Goal: Task Accomplishment & Management: Manage account settings

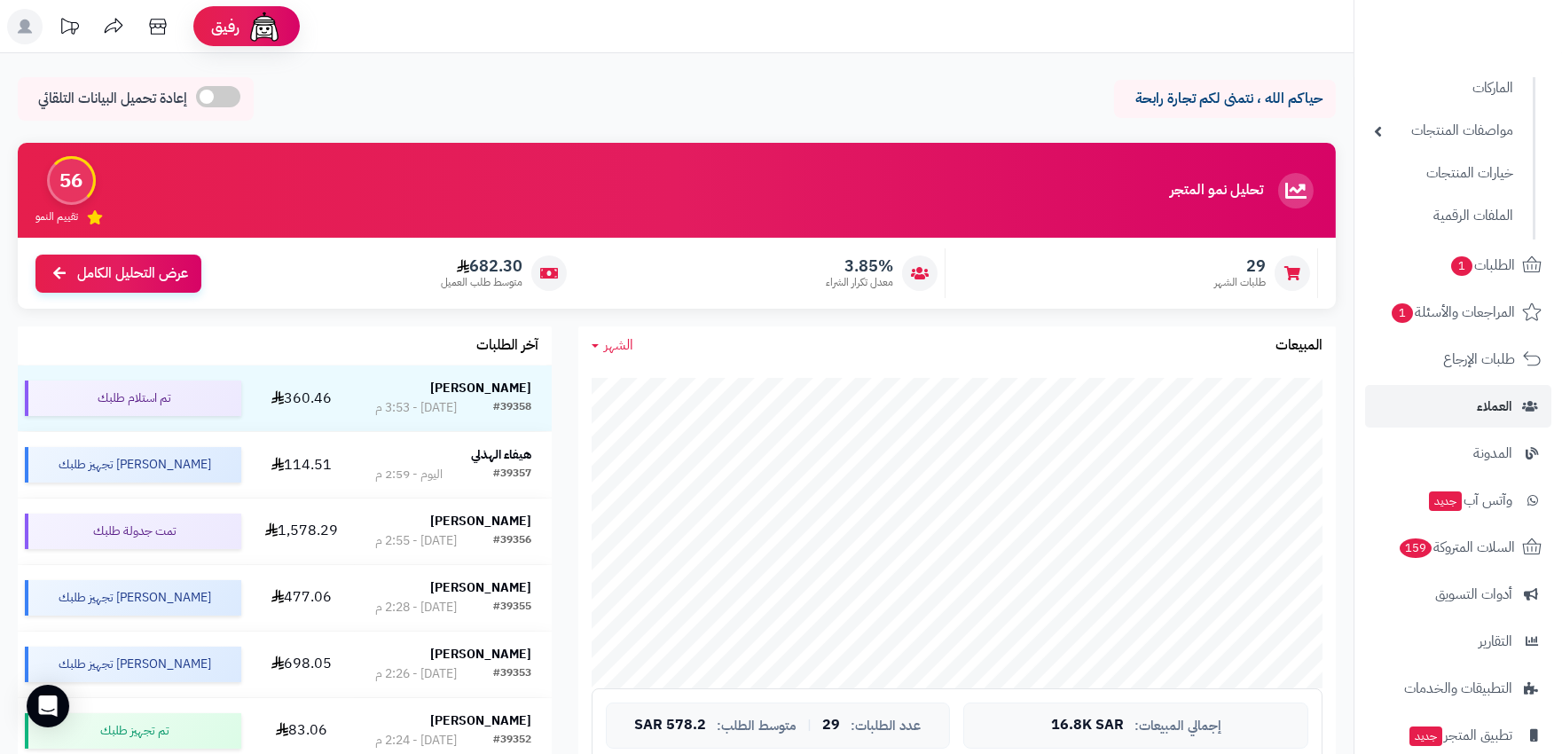
scroll to position [98, 0]
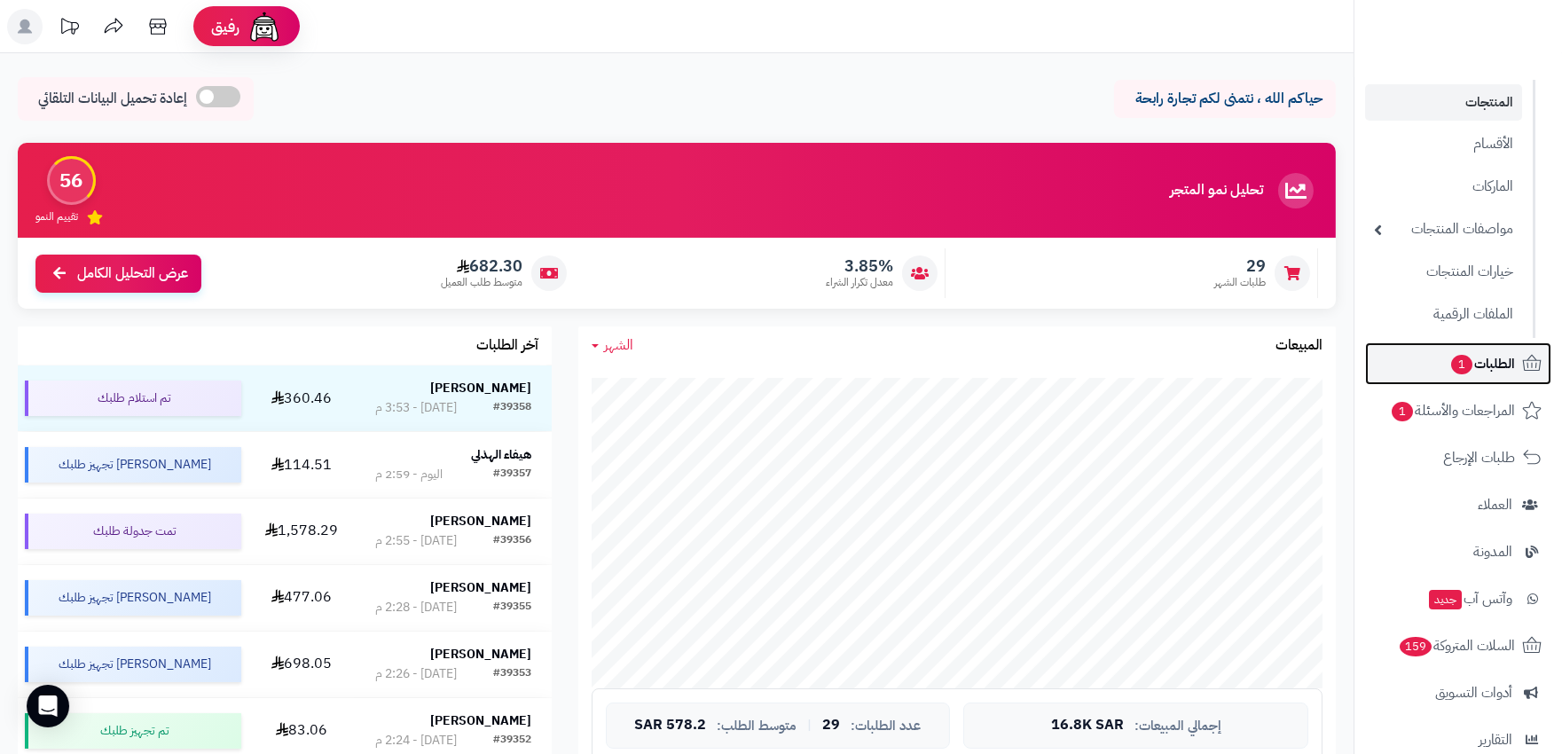
click at [1492, 361] on span "الطلبات 1" at bounding box center [1483, 363] width 66 height 25
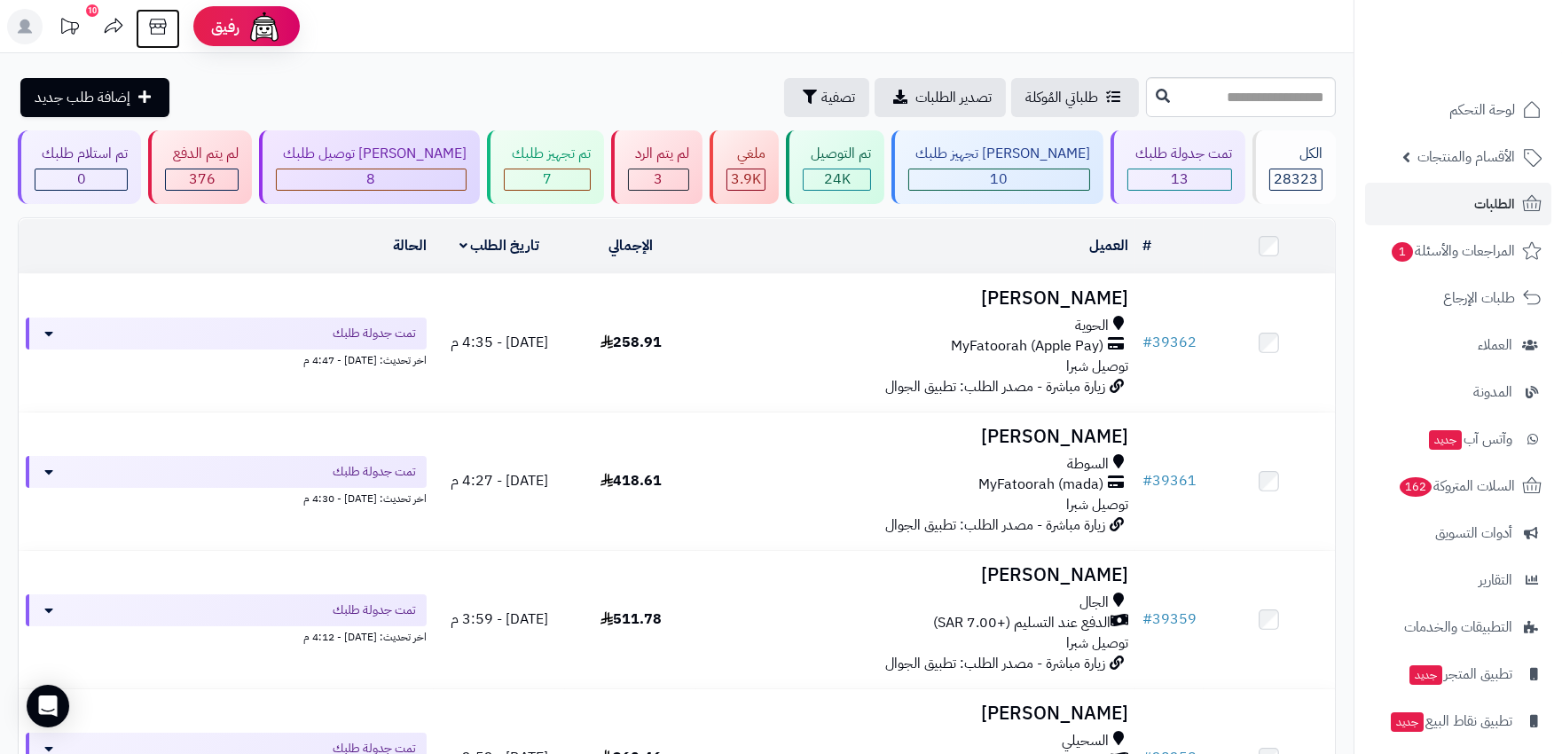
click at [144, 21] on icon at bounding box center [157, 26] width 35 height 35
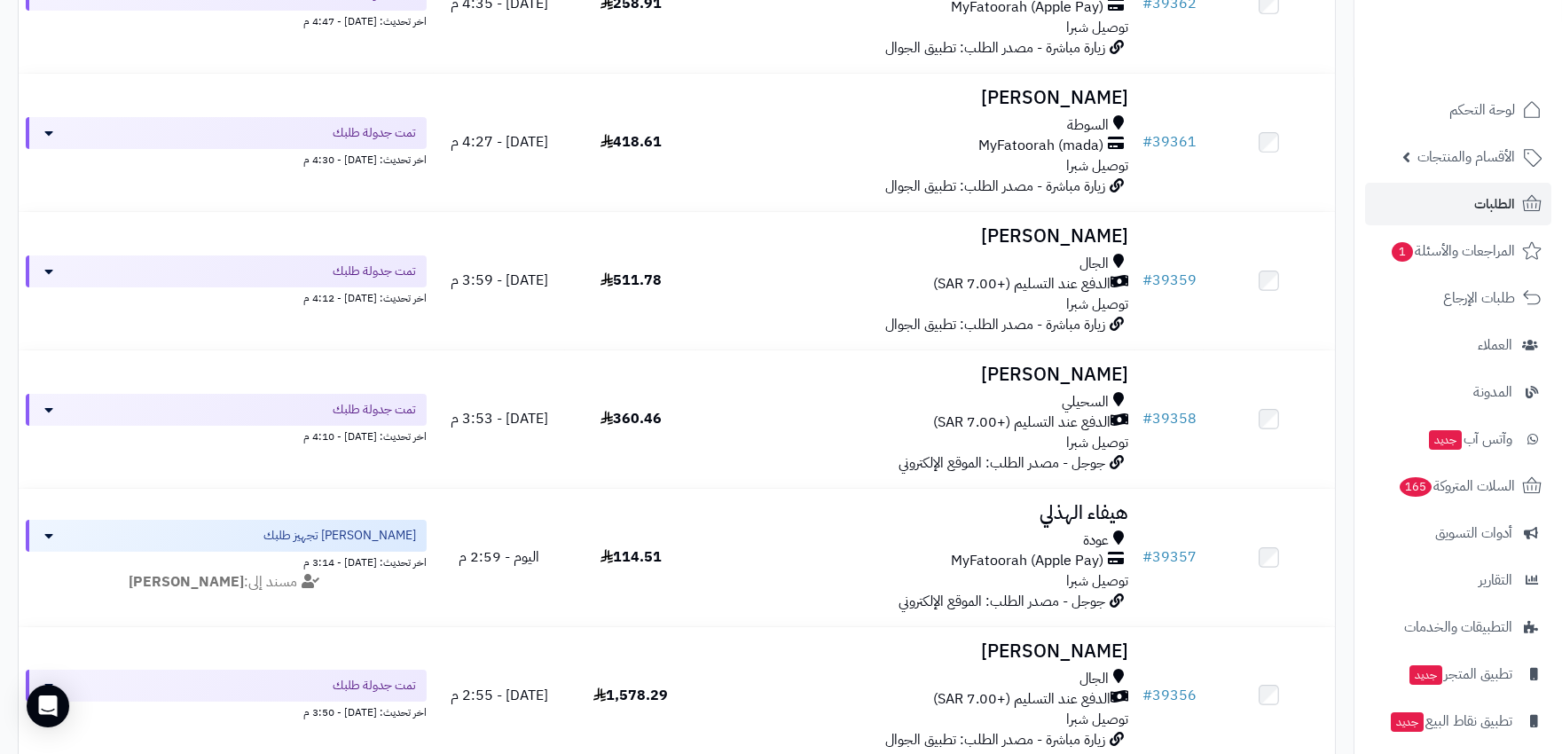
scroll to position [788, 0]
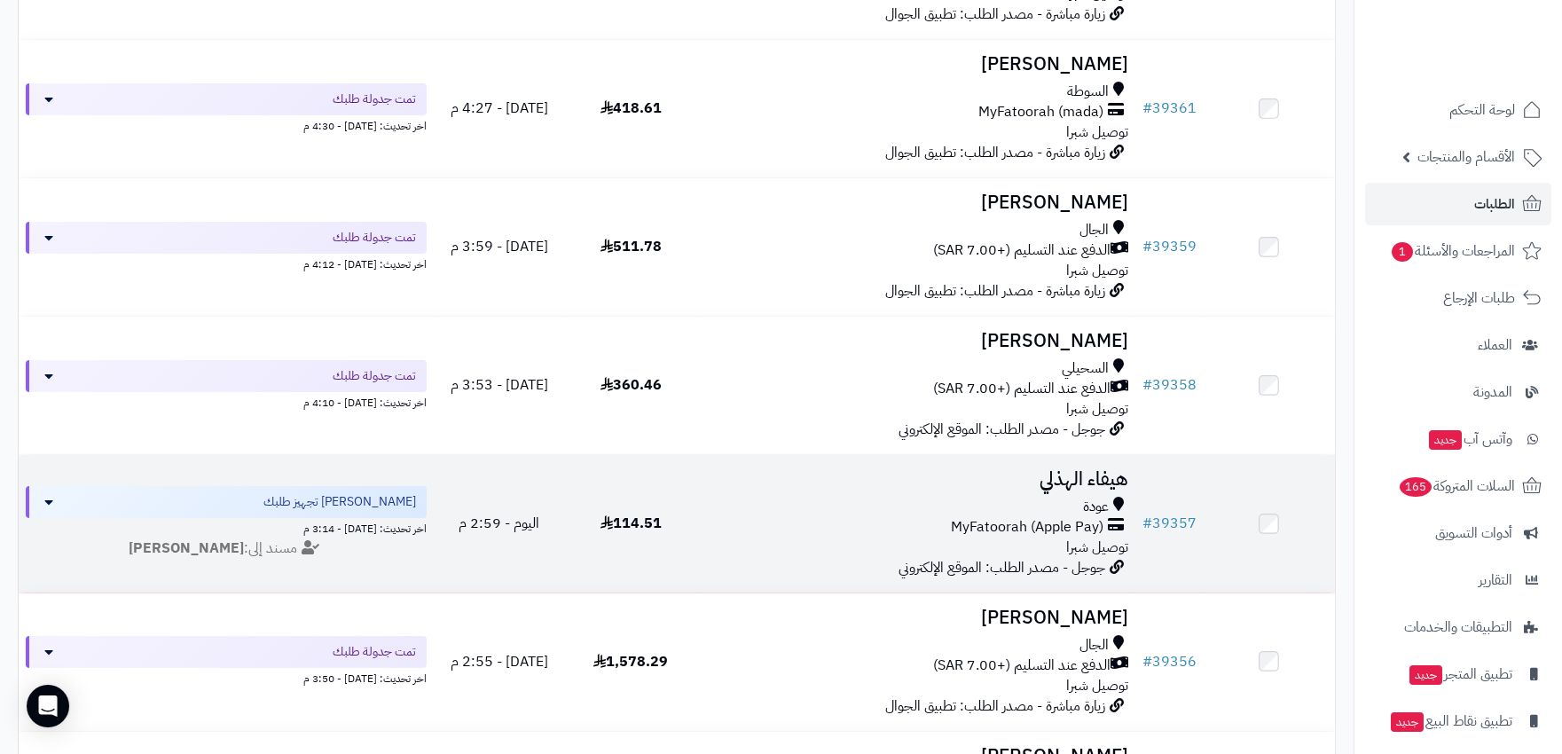
click at [896, 517] on div "MyFatoorah (Apple Pay)" at bounding box center [916, 527] width 424 height 20
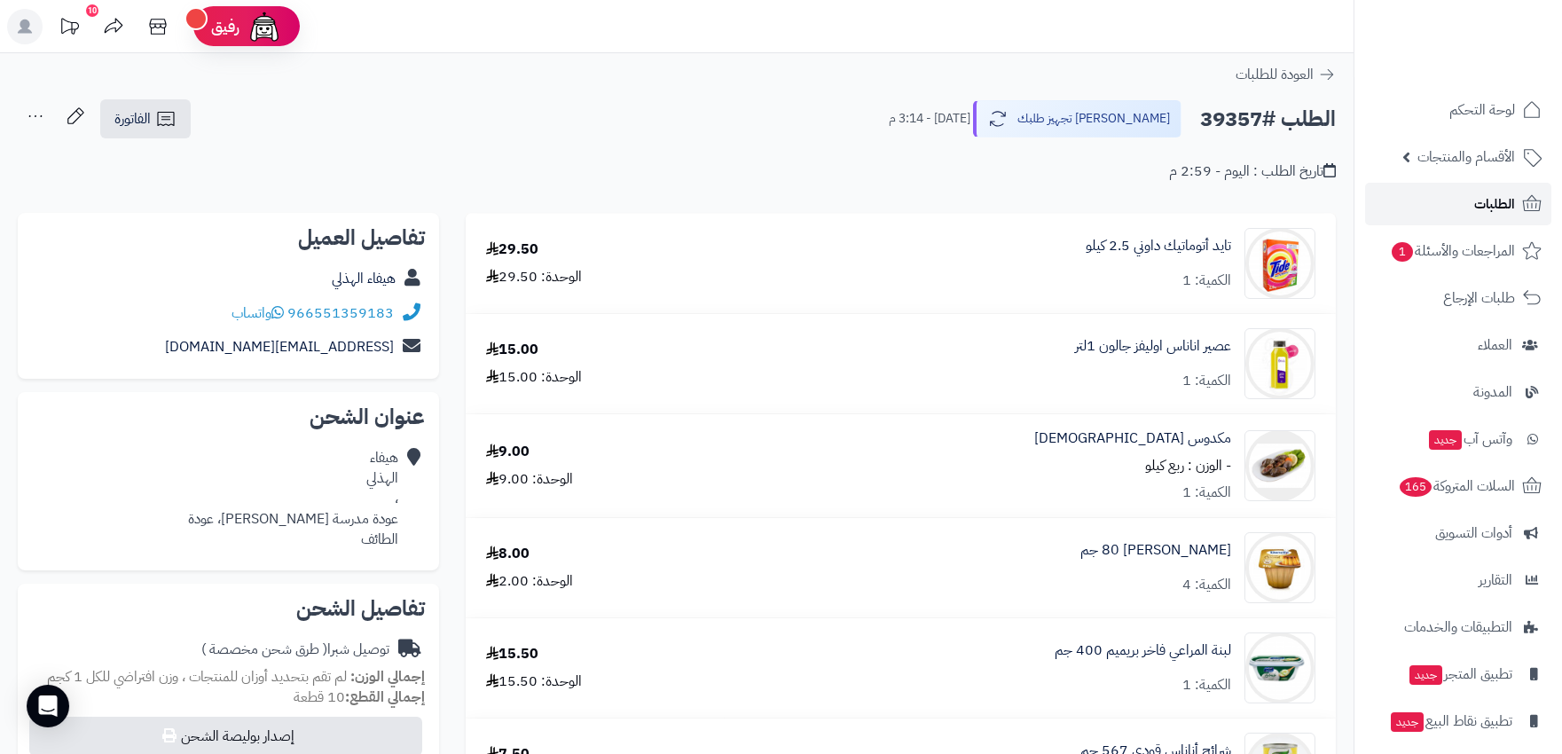
click at [1500, 208] on span "الطلبات" at bounding box center [1494, 204] width 41 height 25
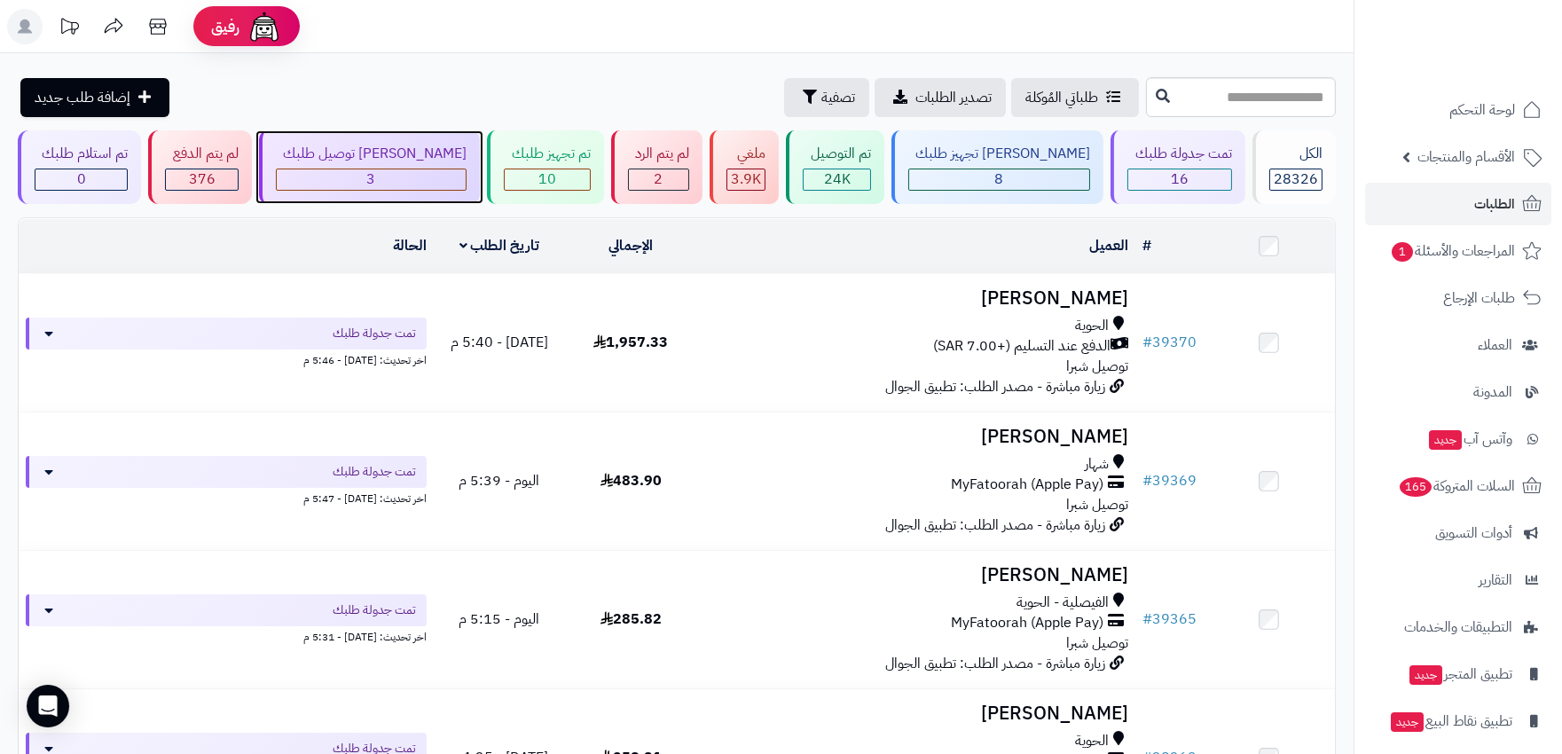
click at [399, 175] on div "3" at bounding box center [371, 179] width 189 height 20
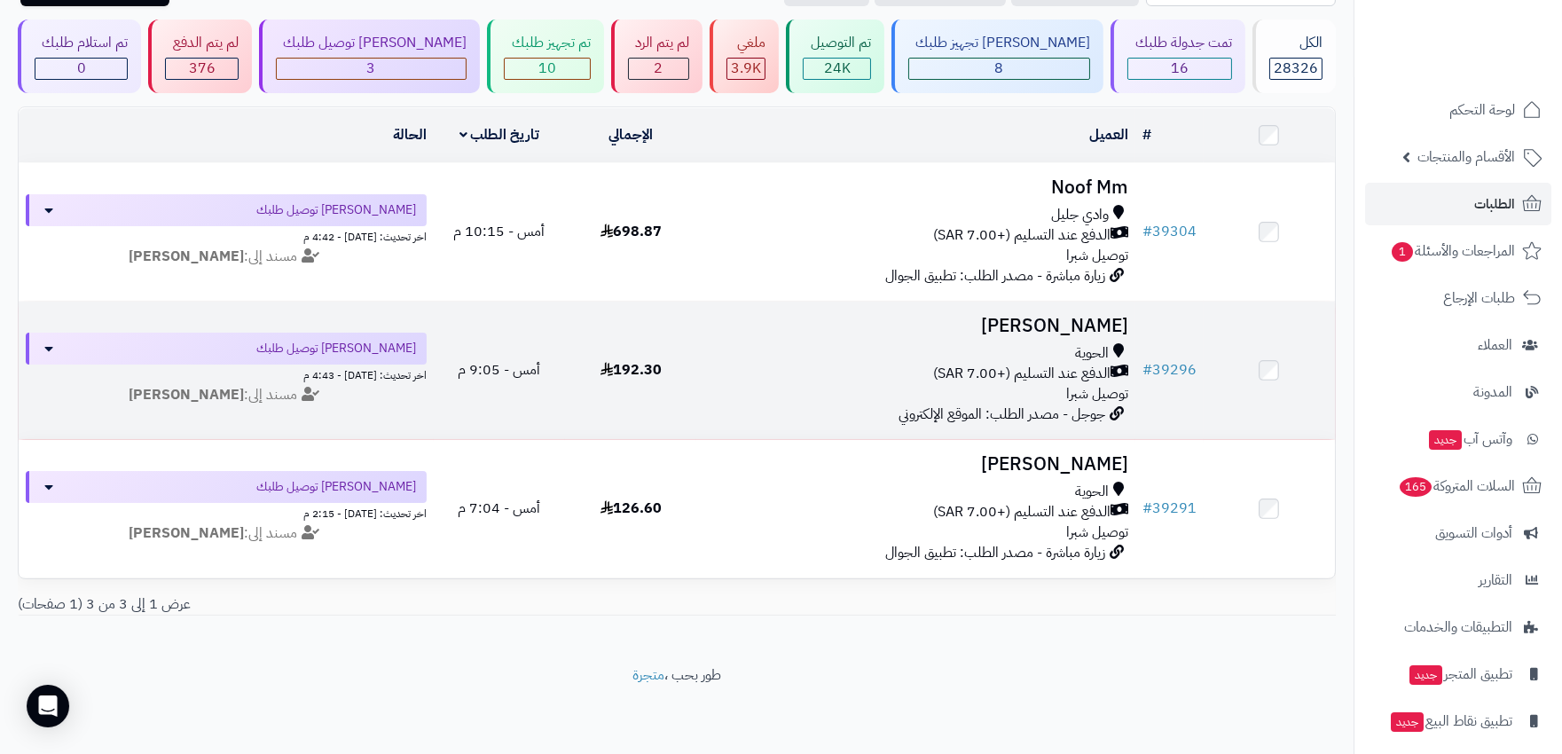
scroll to position [122, 0]
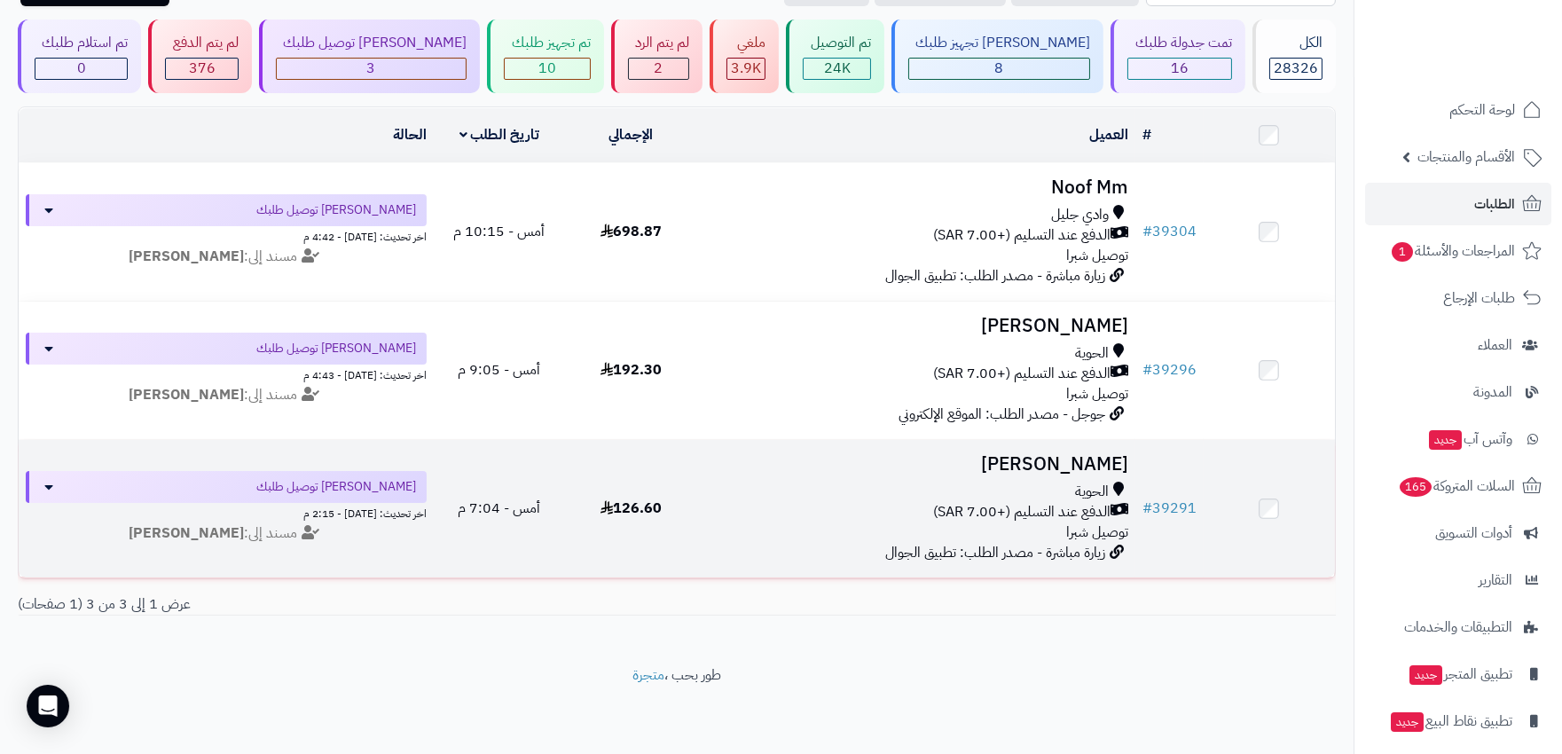
click at [774, 502] on div "الدفع عند التسليم (+7.00 SAR)" at bounding box center [916, 512] width 424 height 20
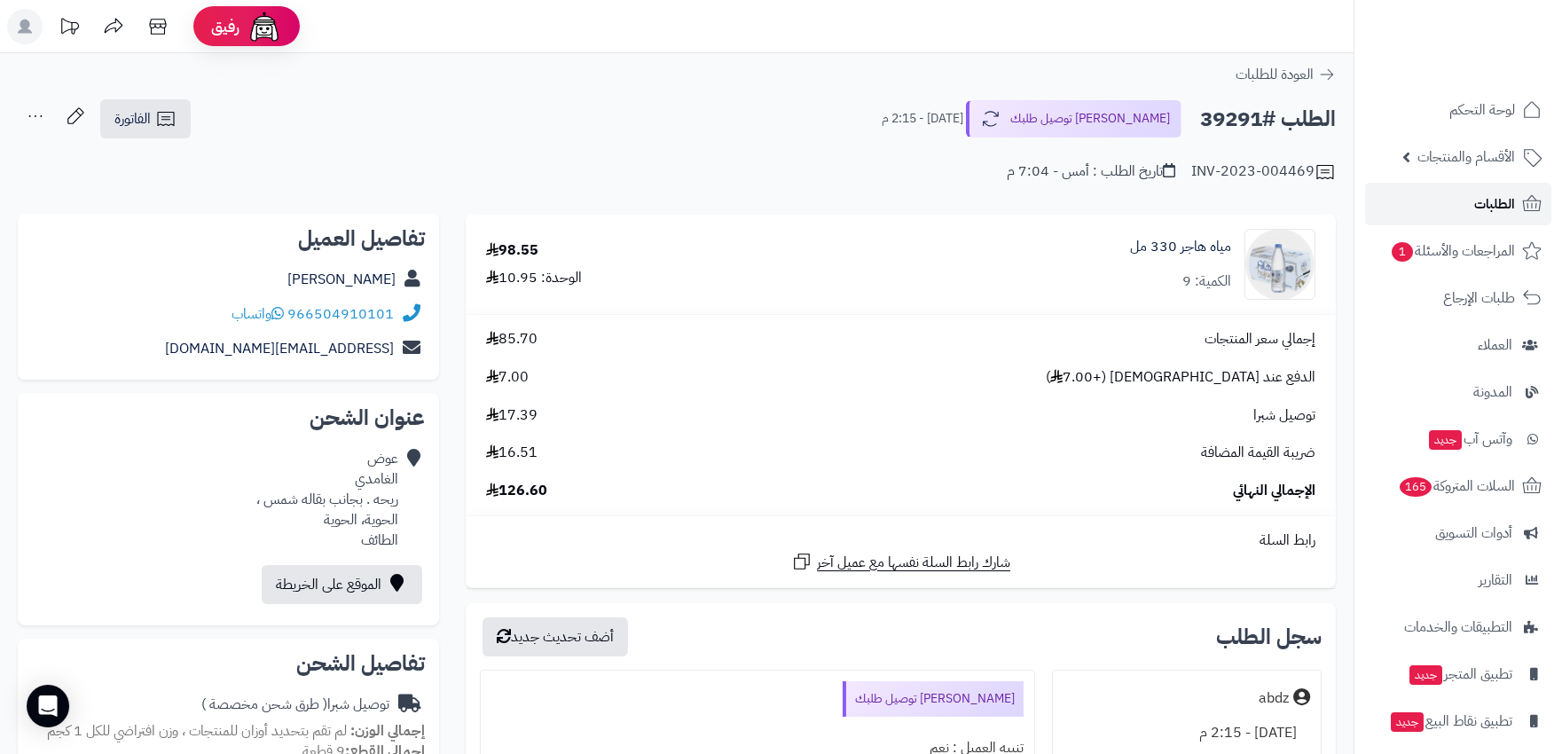
click at [1464, 201] on link "الطلبات" at bounding box center [1458, 204] width 186 height 43
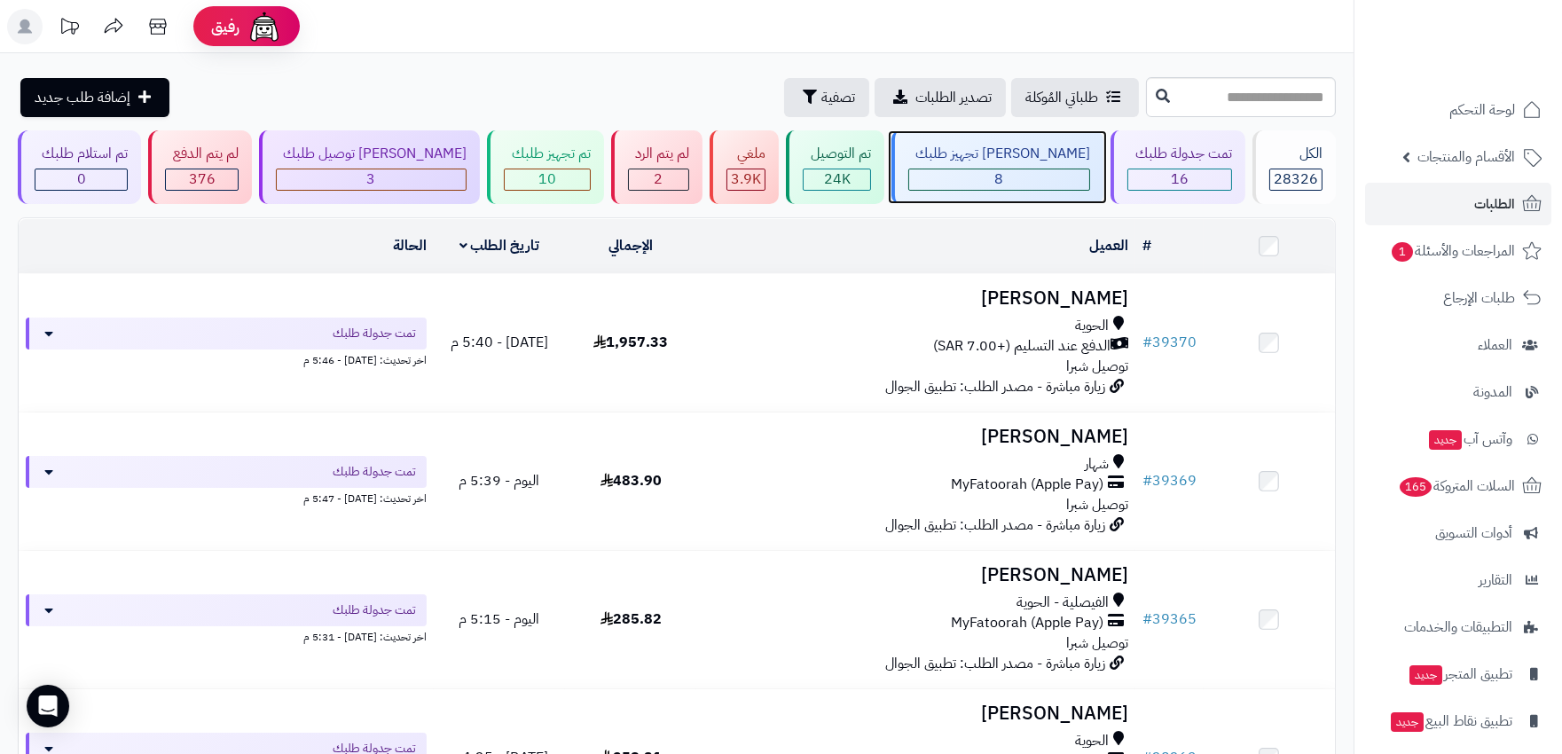
click at [1034, 174] on div "8" at bounding box center [999, 179] width 180 height 20
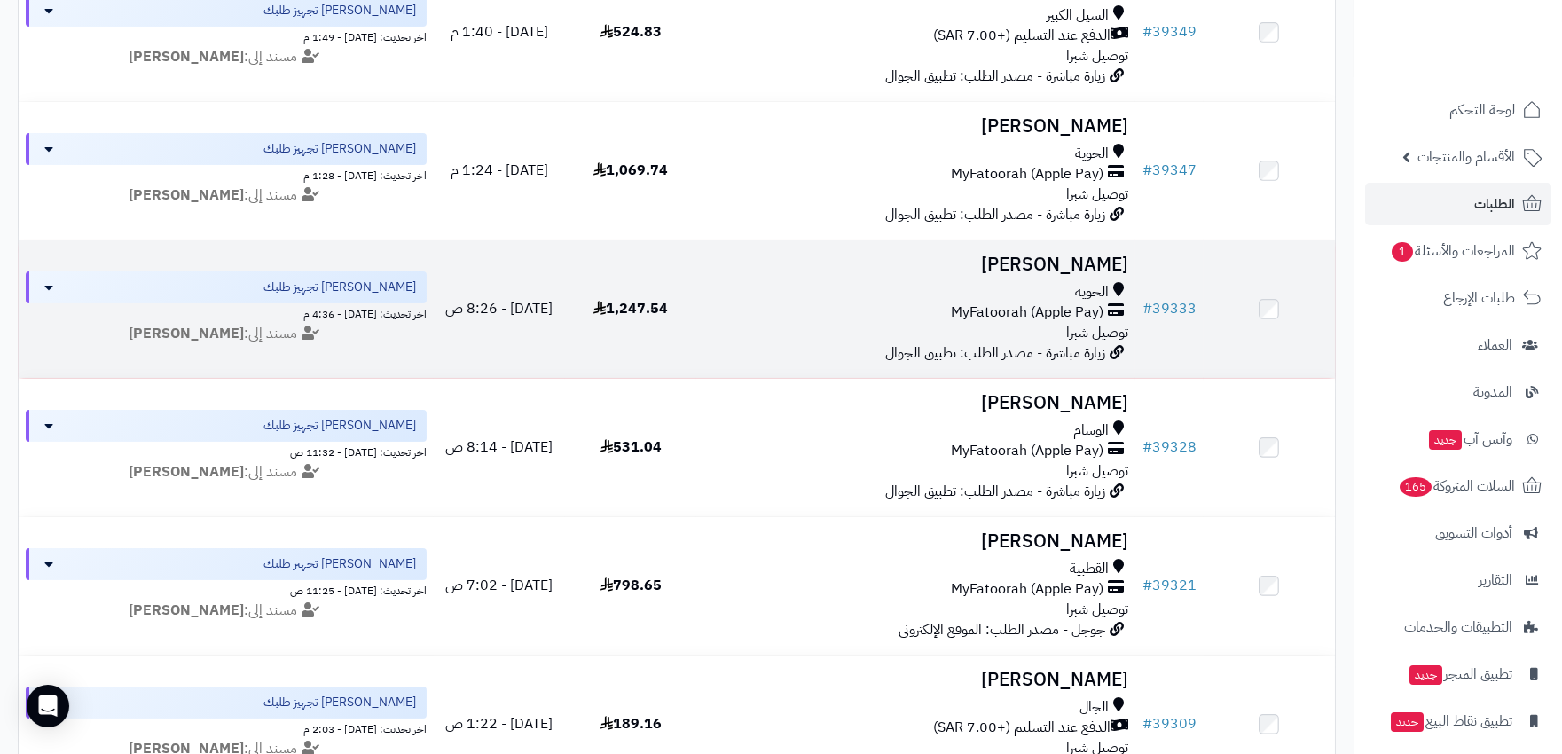
scroll to position [689, 0]
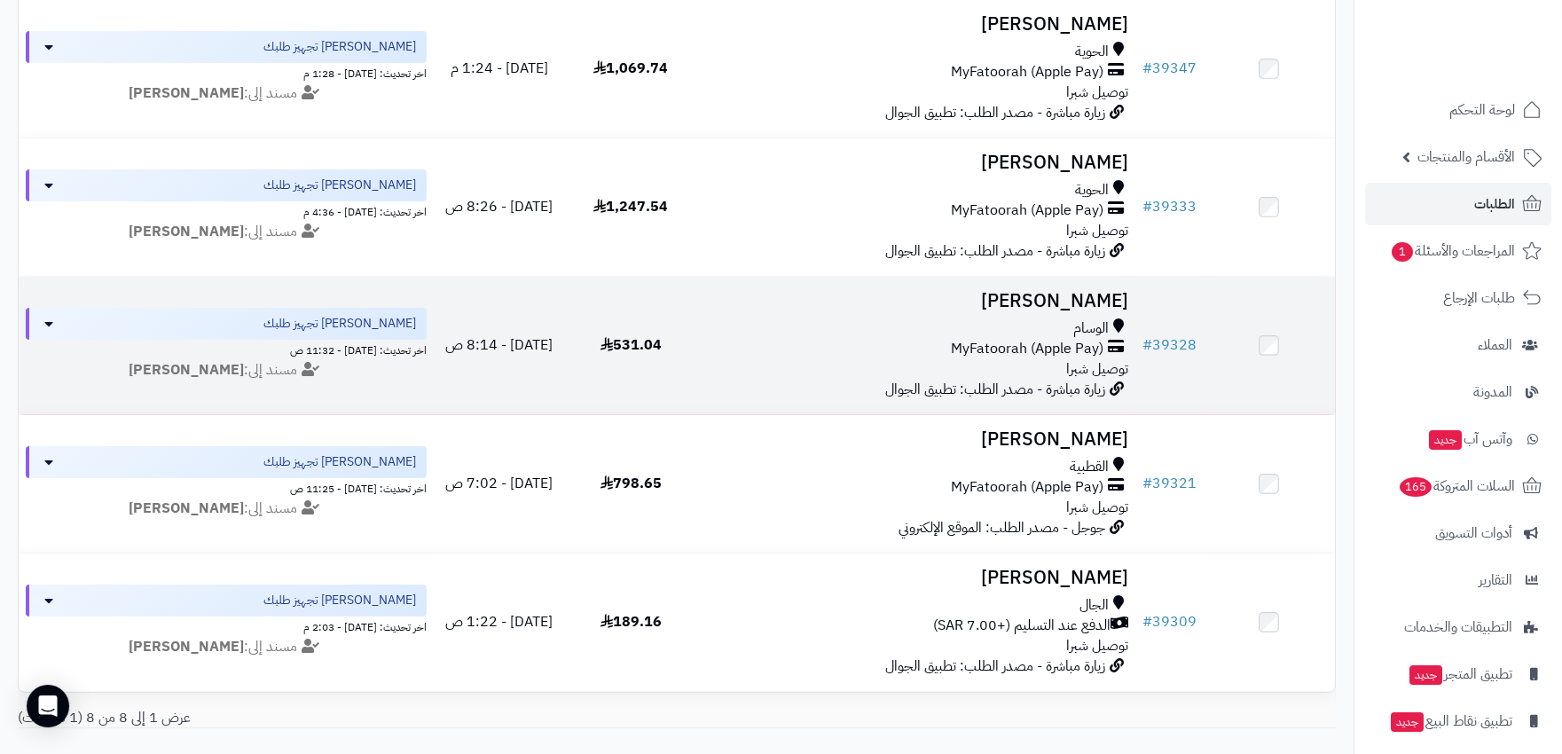
click at [752, 360] on div "الوسام MyFatoorah (Apple Pay) توصيل شبرا" at bounding box center [916, 348] width 424 height 61
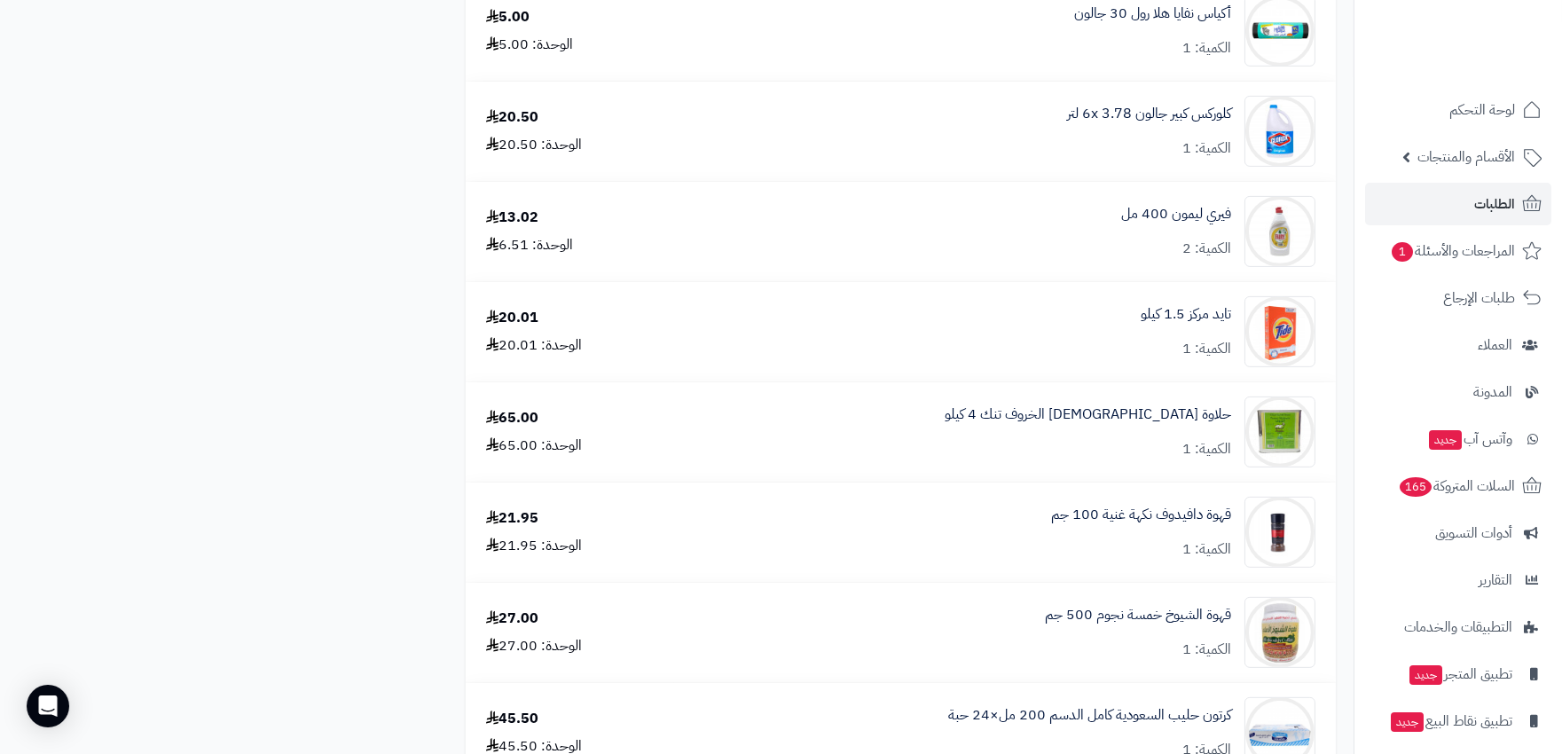
scroll to position [1478, 0]
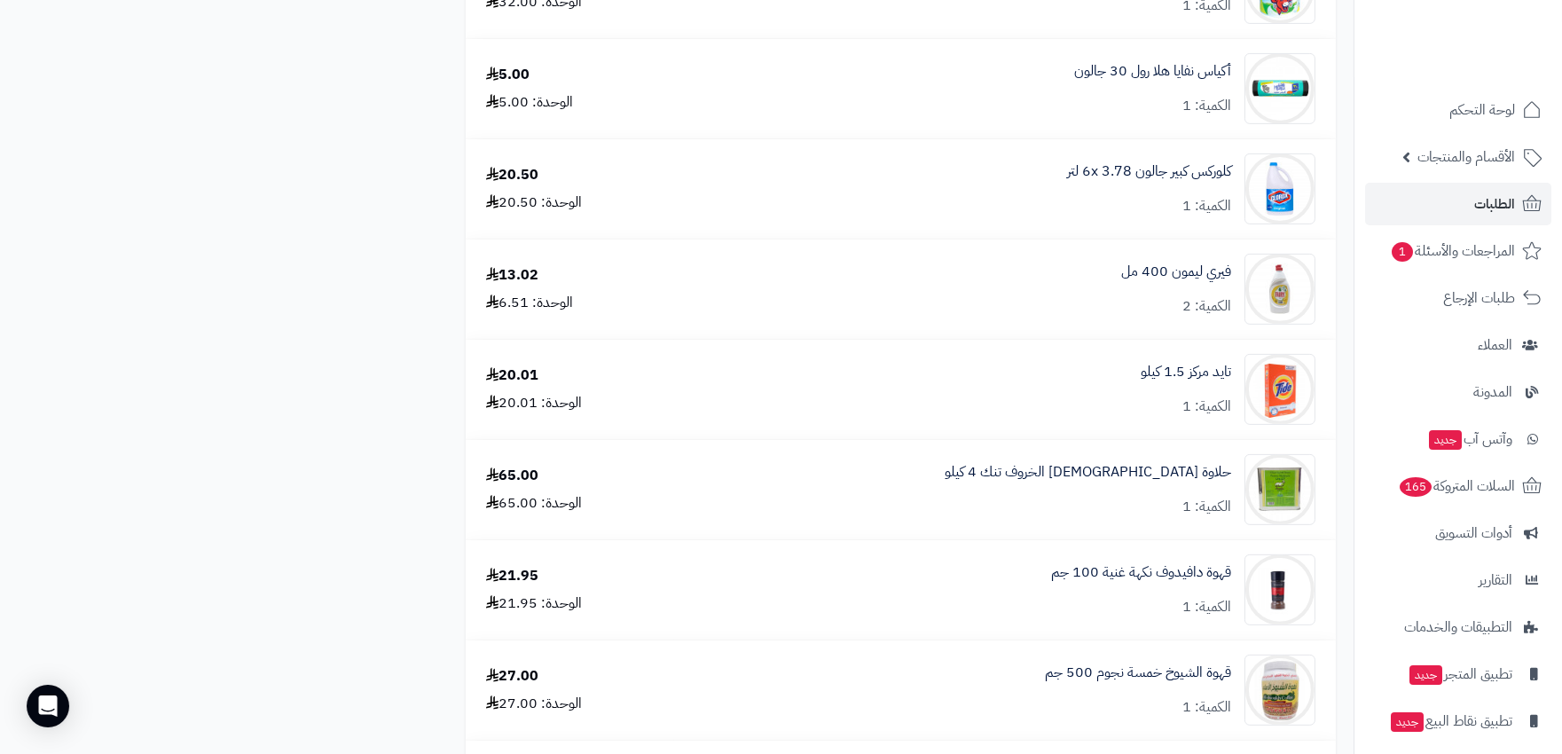
click at [1495, 180] on ul "لوحة التحكم الأقسام والمنتجات المنتجات الأقسام الماركات مواصفات المنتجات مواصفا…" at bounding box center [1459, 439] width 208 height 701
click at [1503, 201] on span "الطلبات" at bounding box center [1494, 204] width 41 height 25
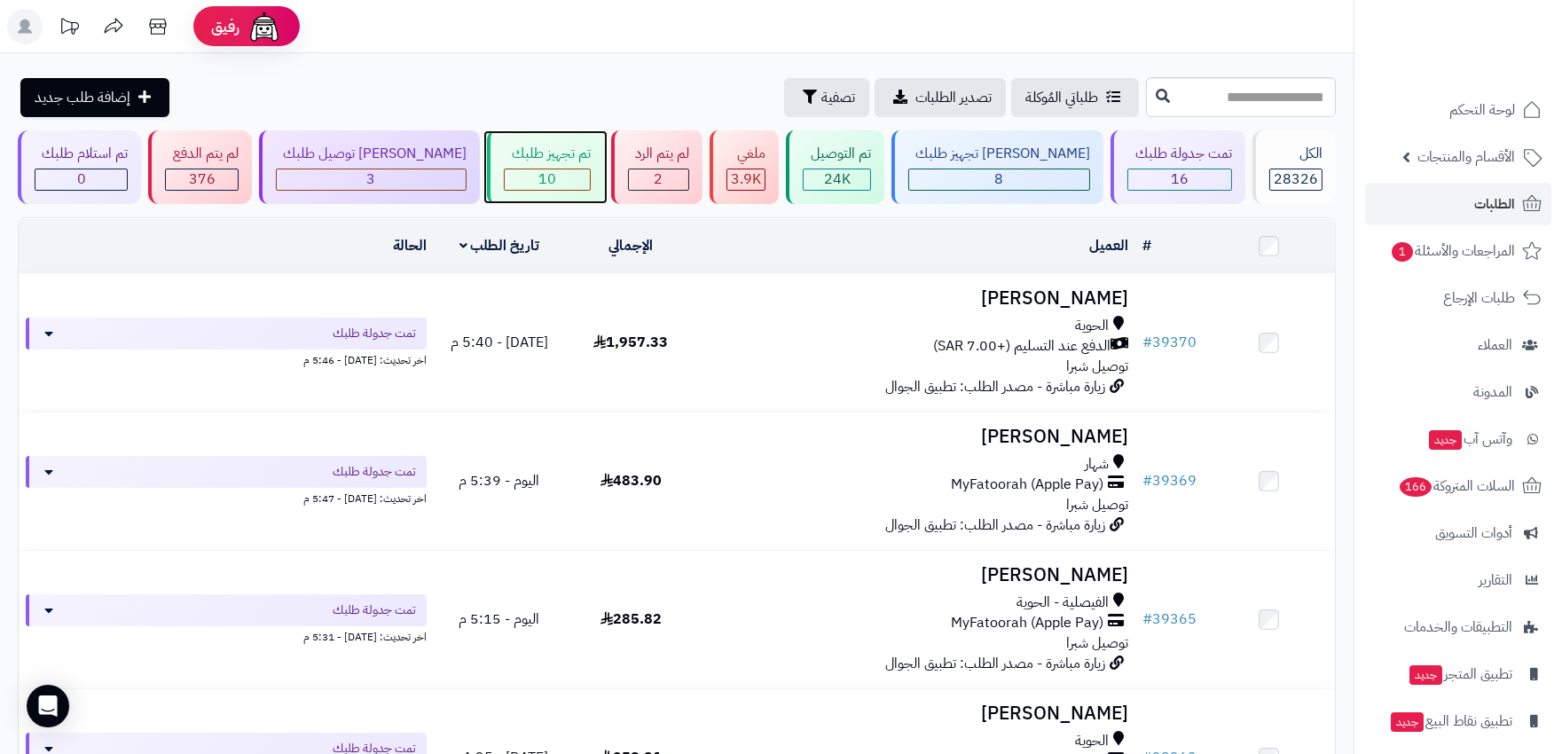
click at [542, 178] on div "10" at bounding box center [547, 179] width 84 height 20
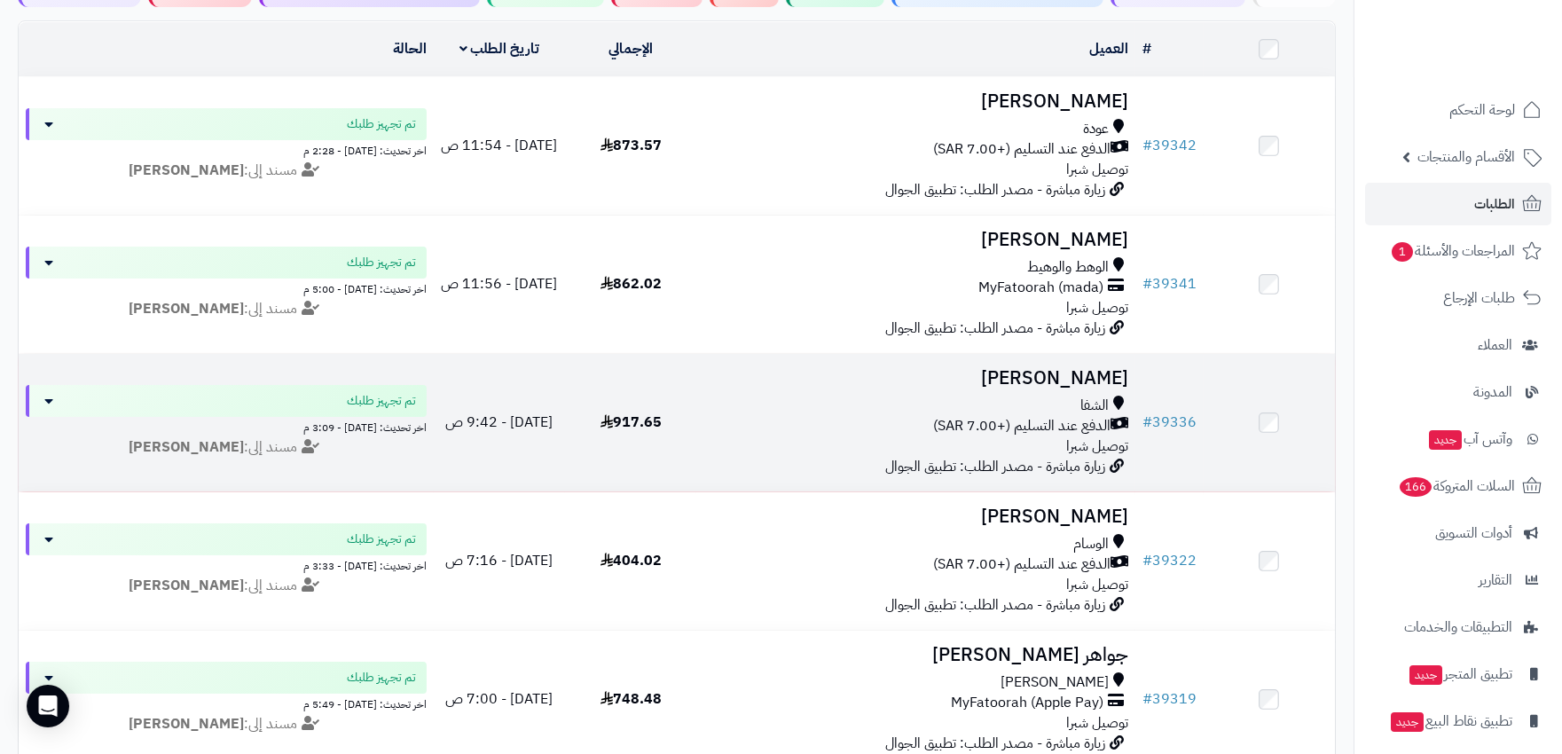
scroll to position [98, 0]
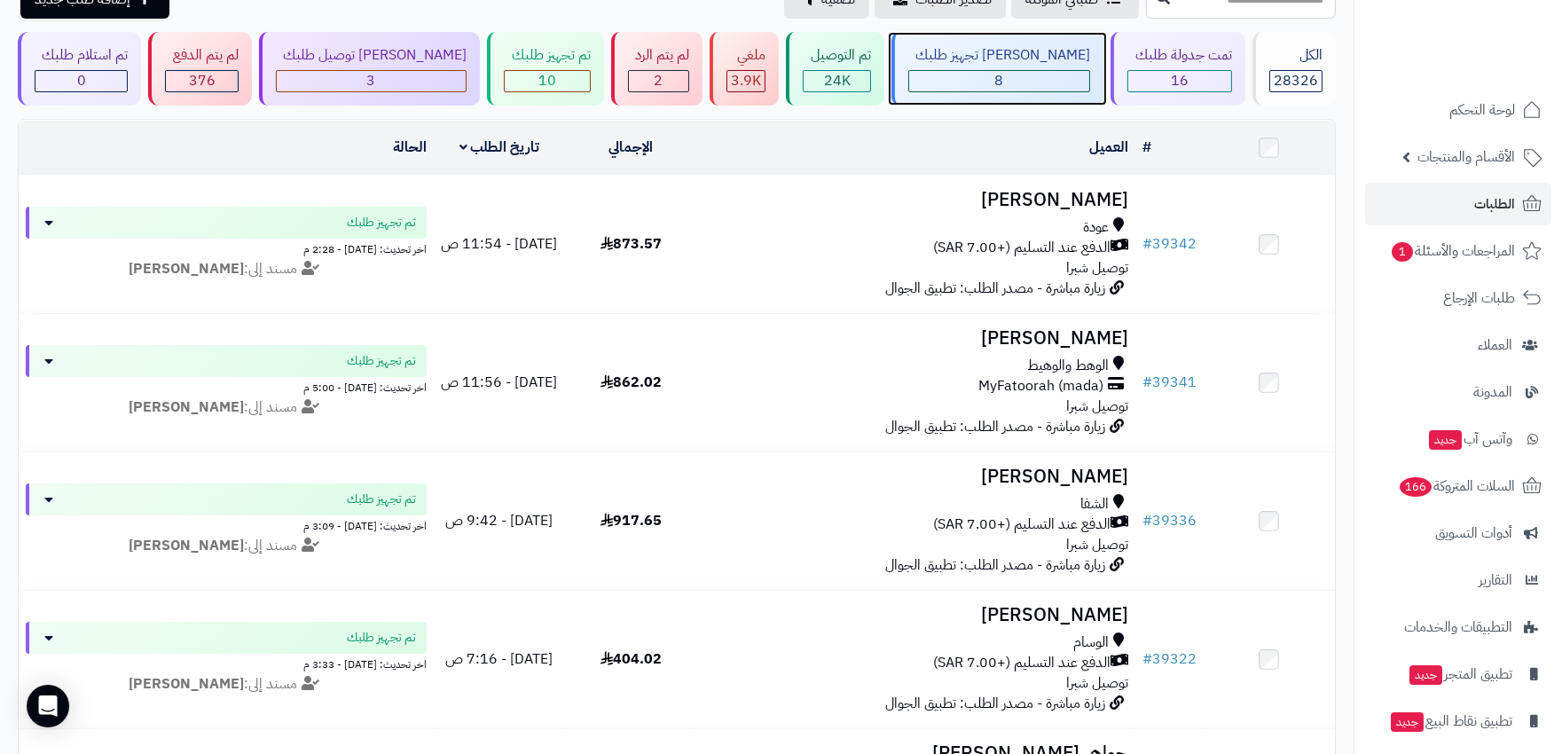
click at [1009, 75] on div "8" at bounding box center [999, 81] width 180 height 20
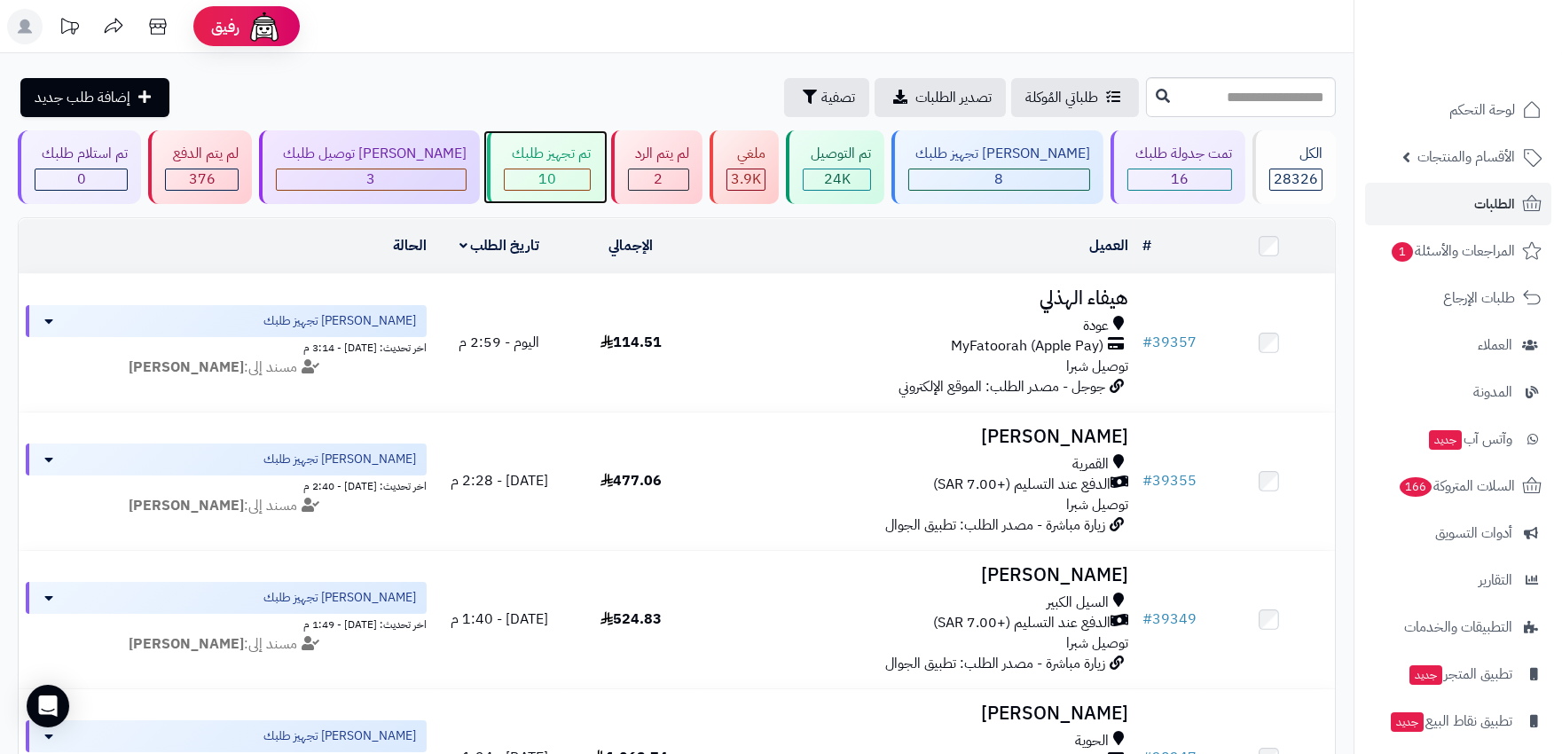
click at [539, 172] on span "10" at bounding box center [548, 179] width 18 height 21
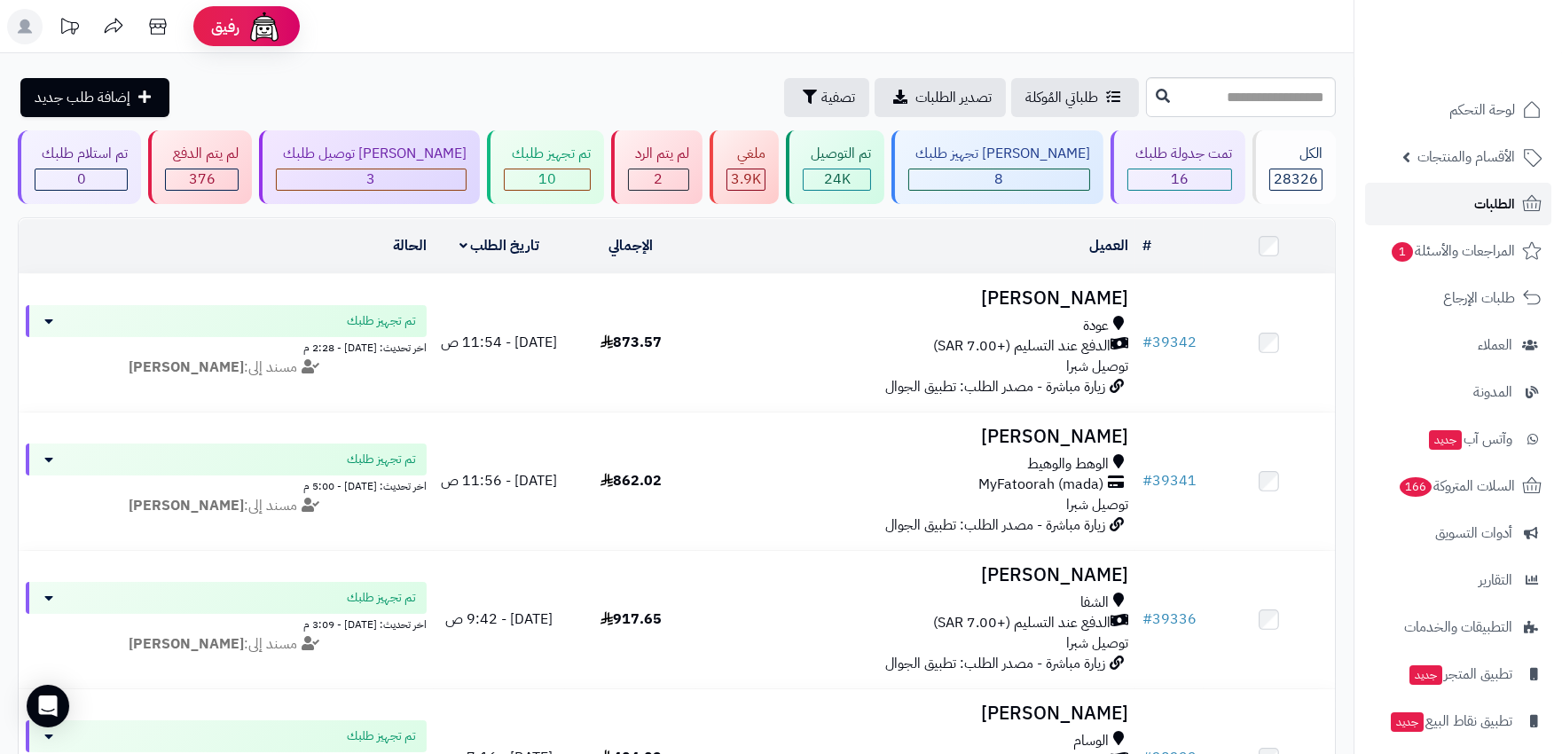
click at [1487, 196] on span "الطلبات" at bounding box center [1494, 204] width 41 height 25
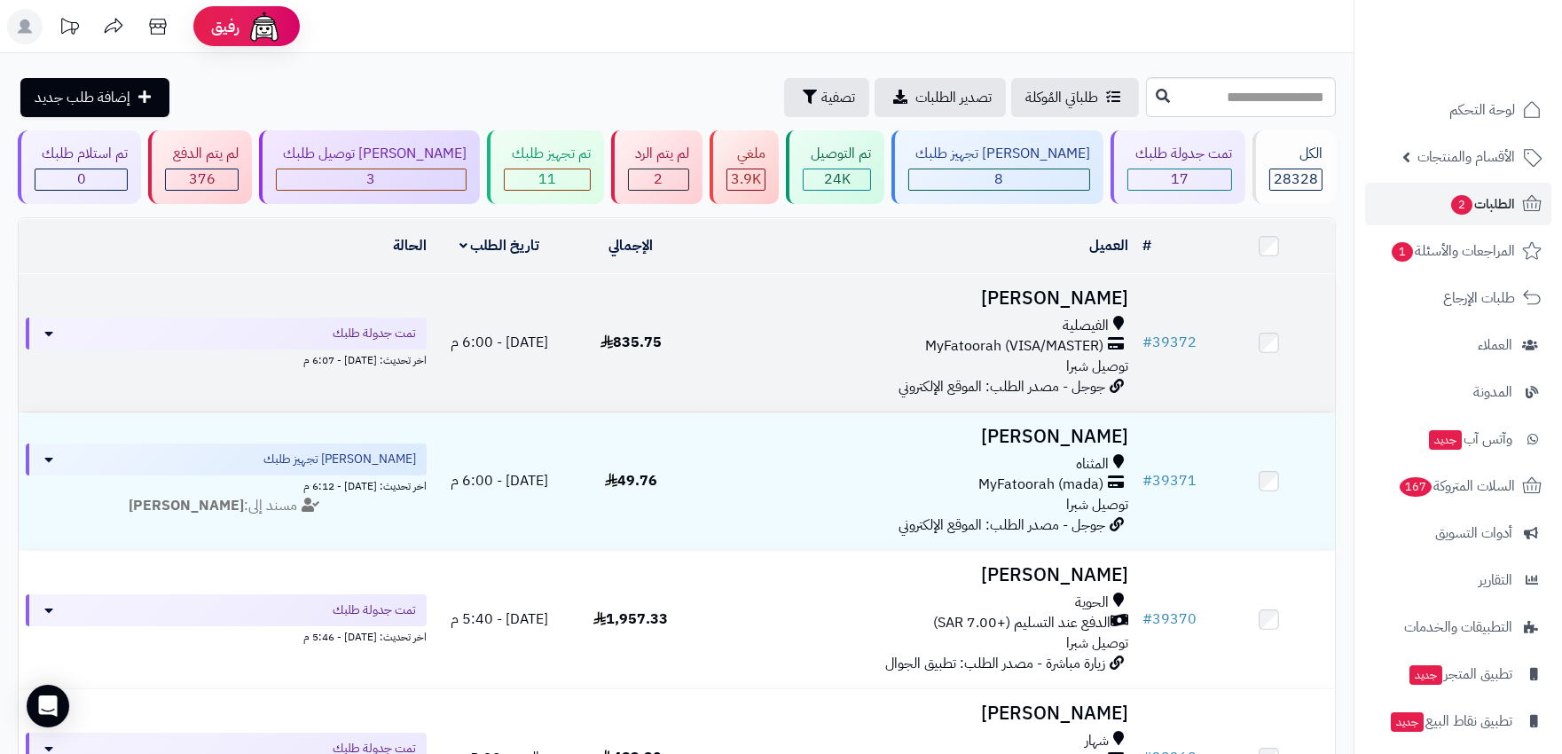
click at [837, 336] on div "MyFatoorah (VISA/MASTER)" at bounding box center [916, 346] width 424 height 20
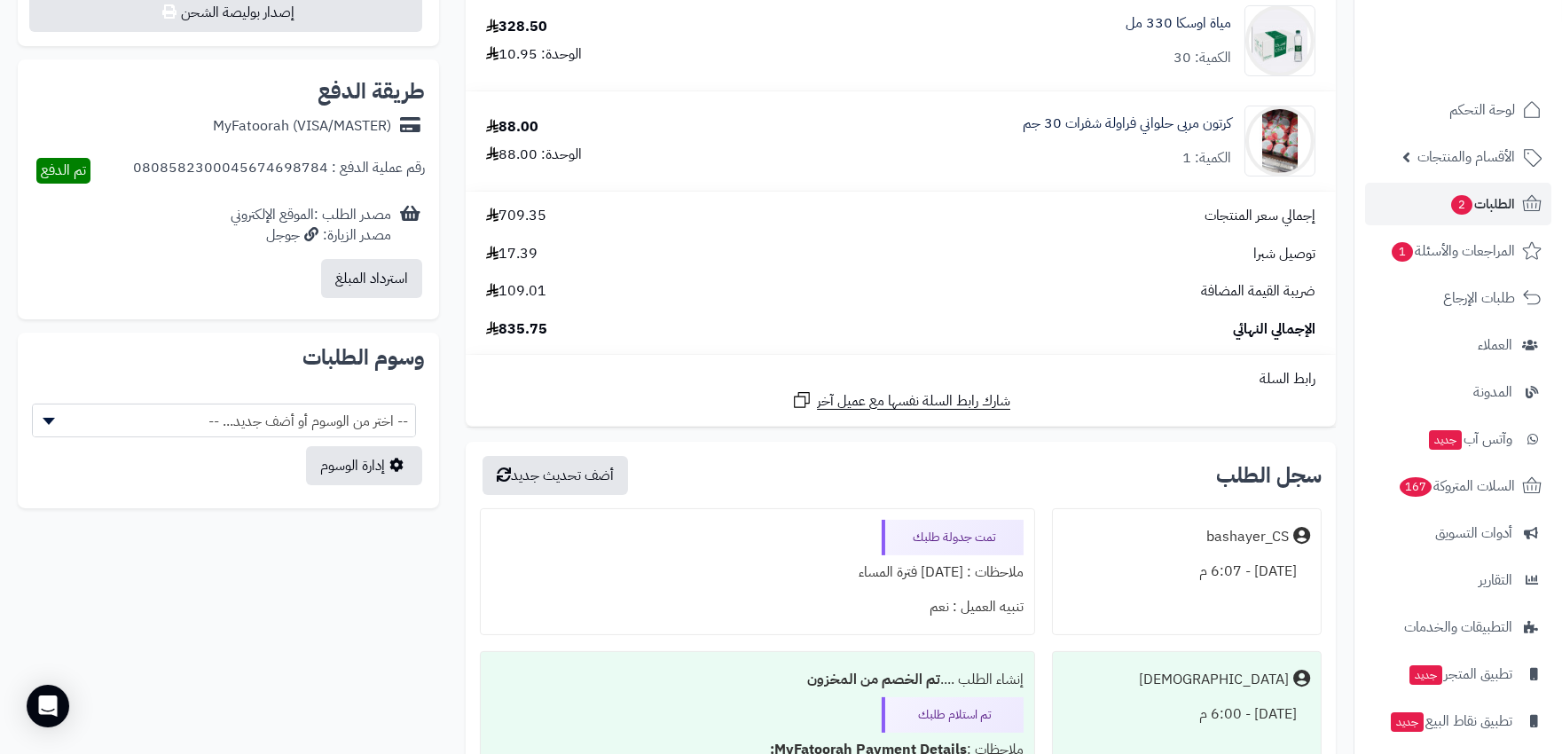
scroll to position [689, 0]
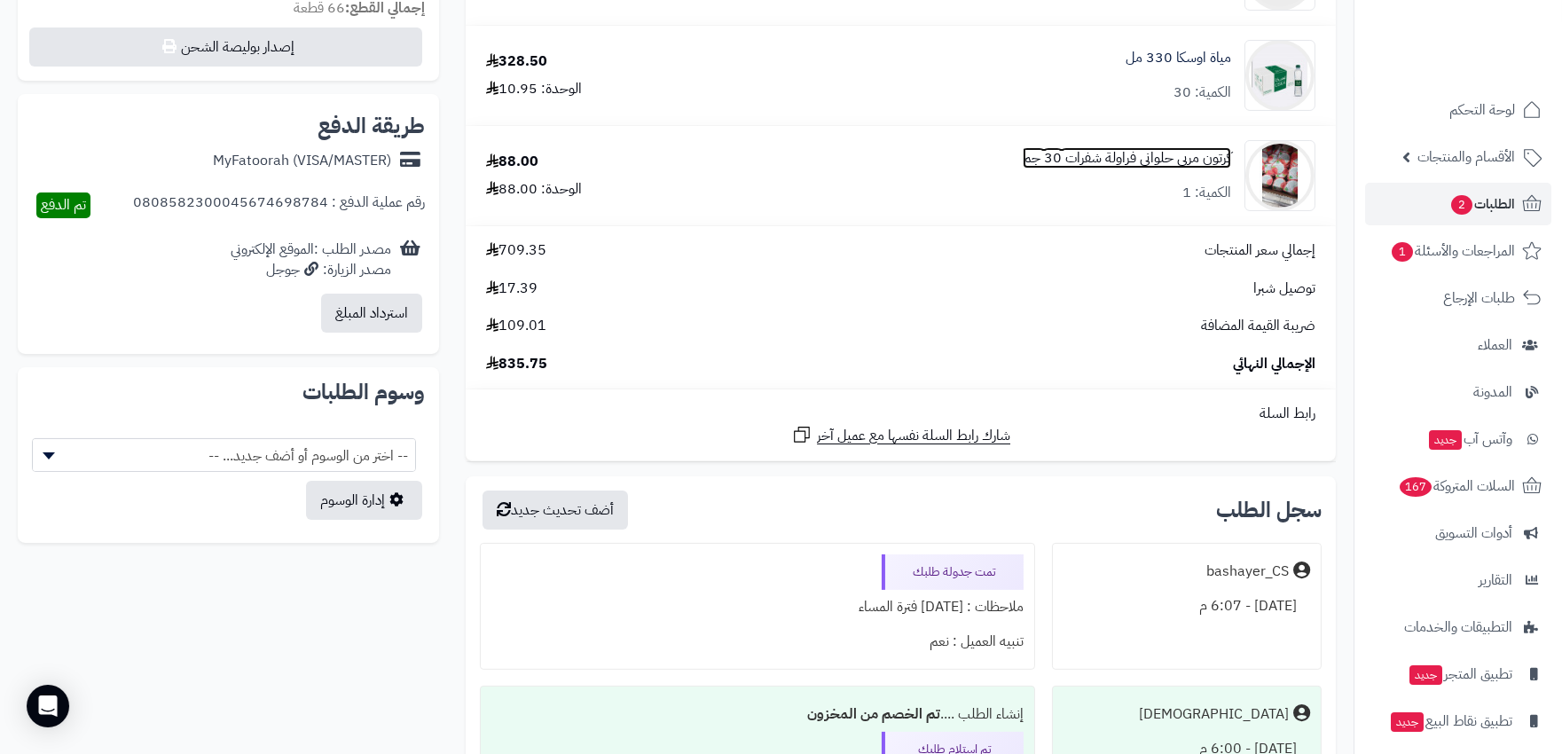
click at [1153, 157] on link "كرتون مربى حلواني فراولة شفرات 30 جم" at bounding box center [1127, 158] width 208 height 20
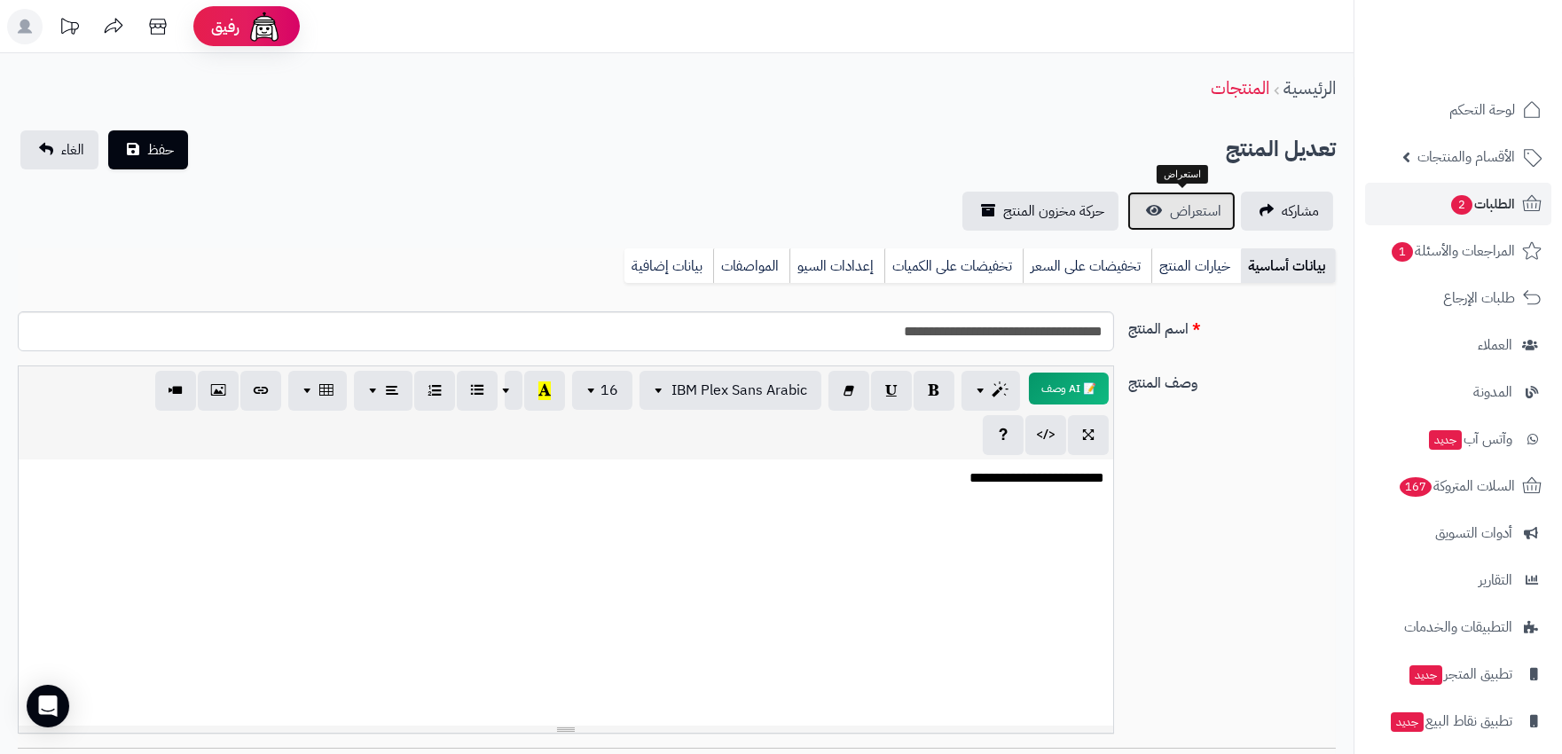
click at [1207, 209] on span "استعراض" at bounding box center [1195, 211] width 51 height 21
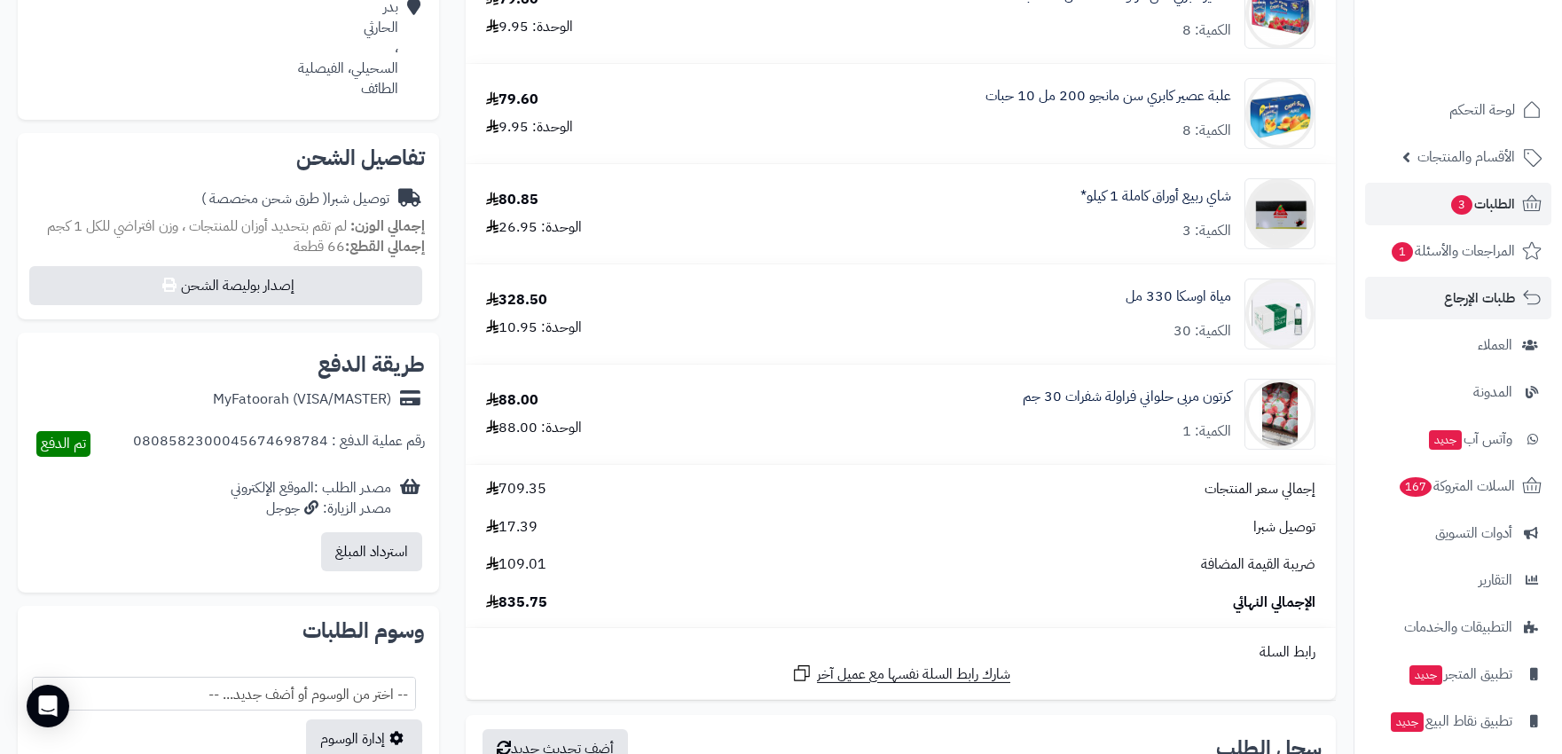
scroll to position [394, 0]
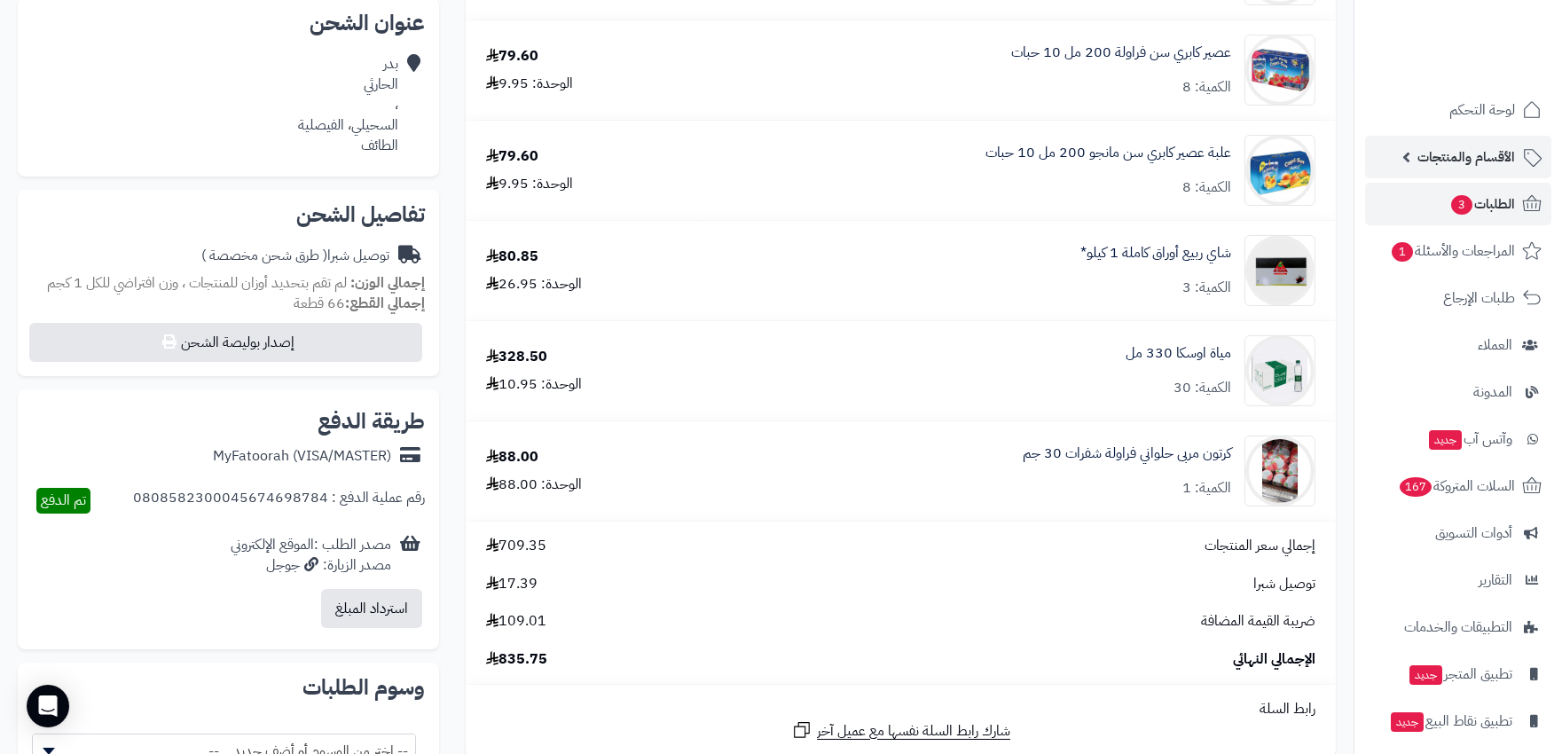
click at [1470, 154] on span "الأقسام والمنتجات" at bounding box center [1467, 157] width 98 height 25
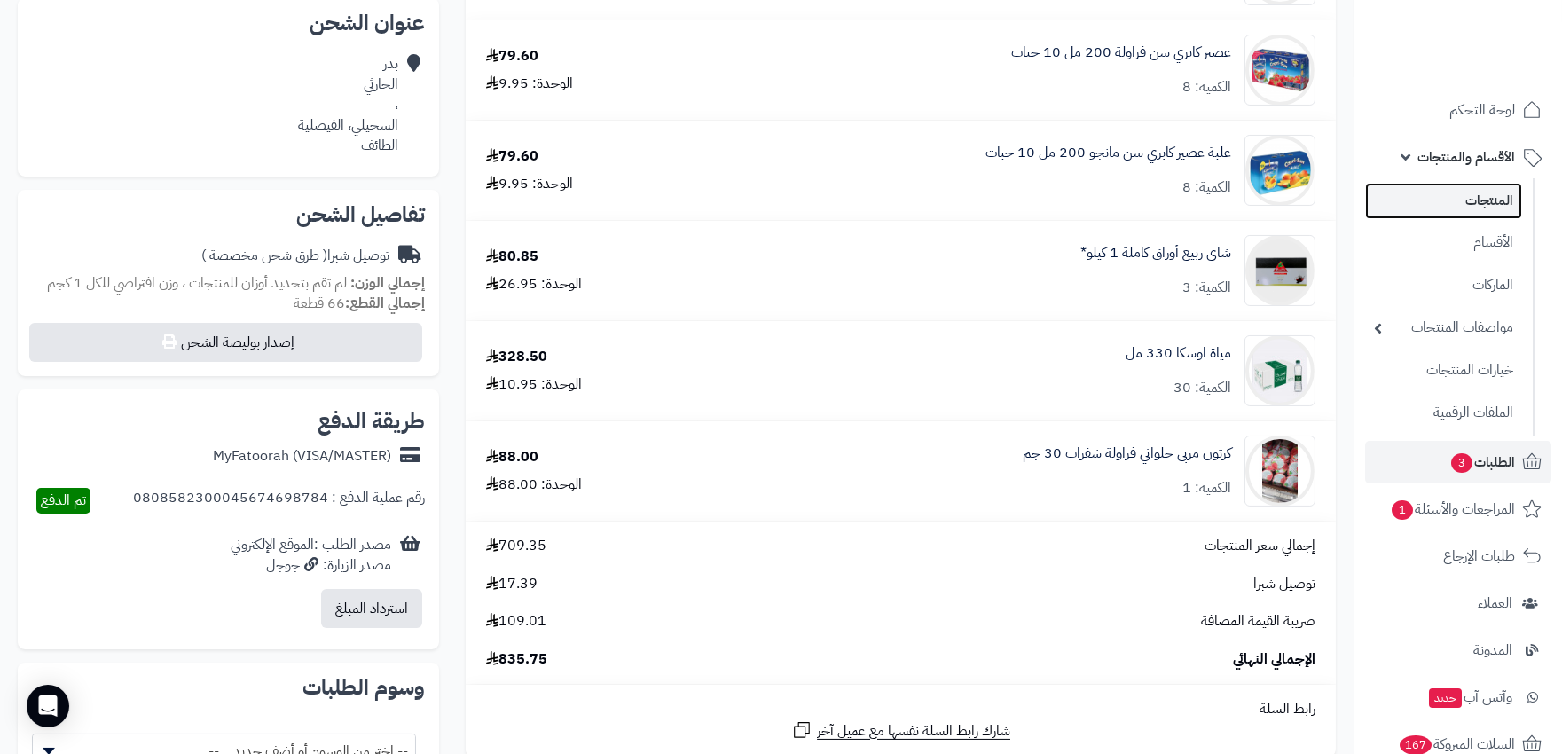
click at [1462, 199] on link "المنتجات" at bounding box center [1443, 201] width 157 height 36
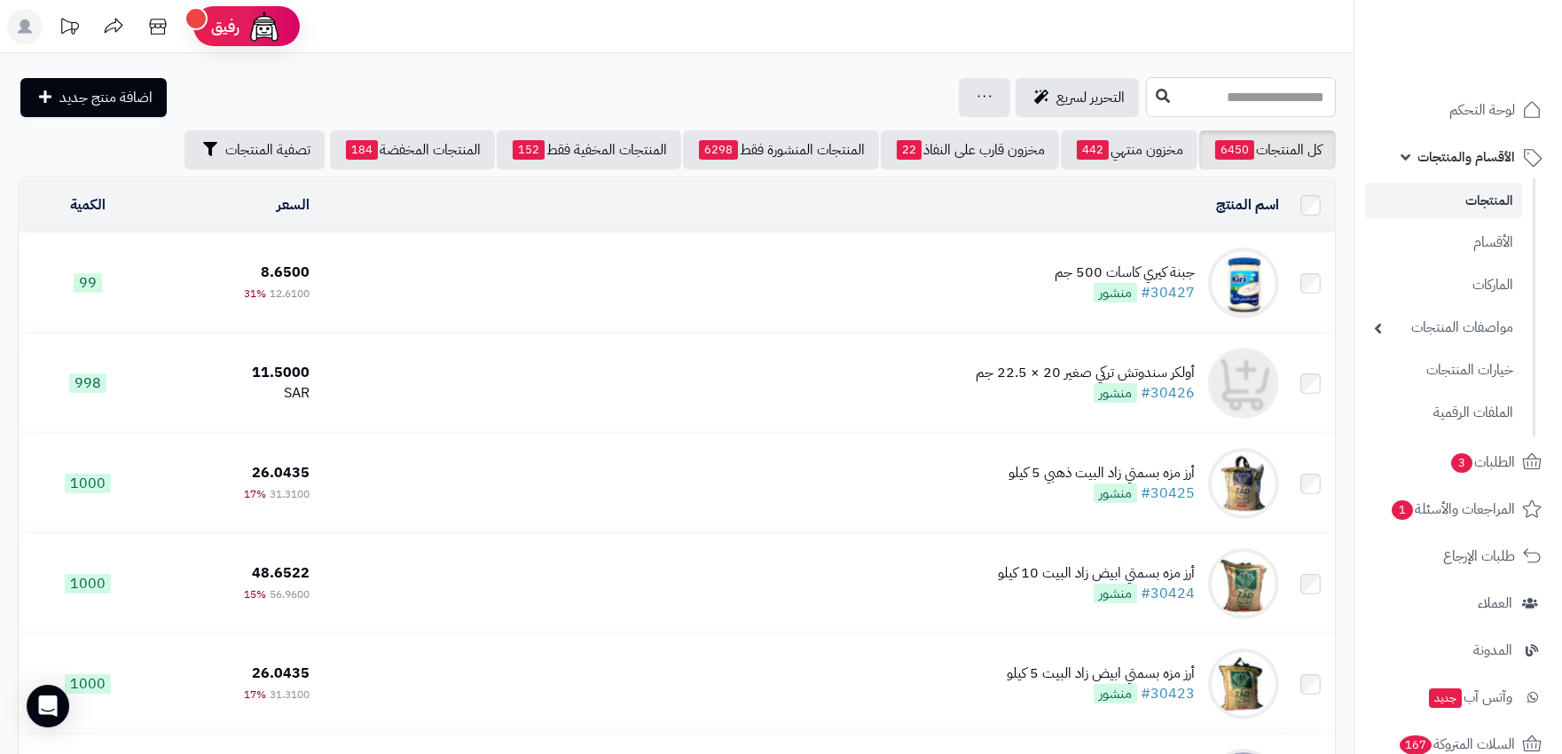
click at [1237, 98] on input "text" at bounding box center [1241, 97] width 190 height 40
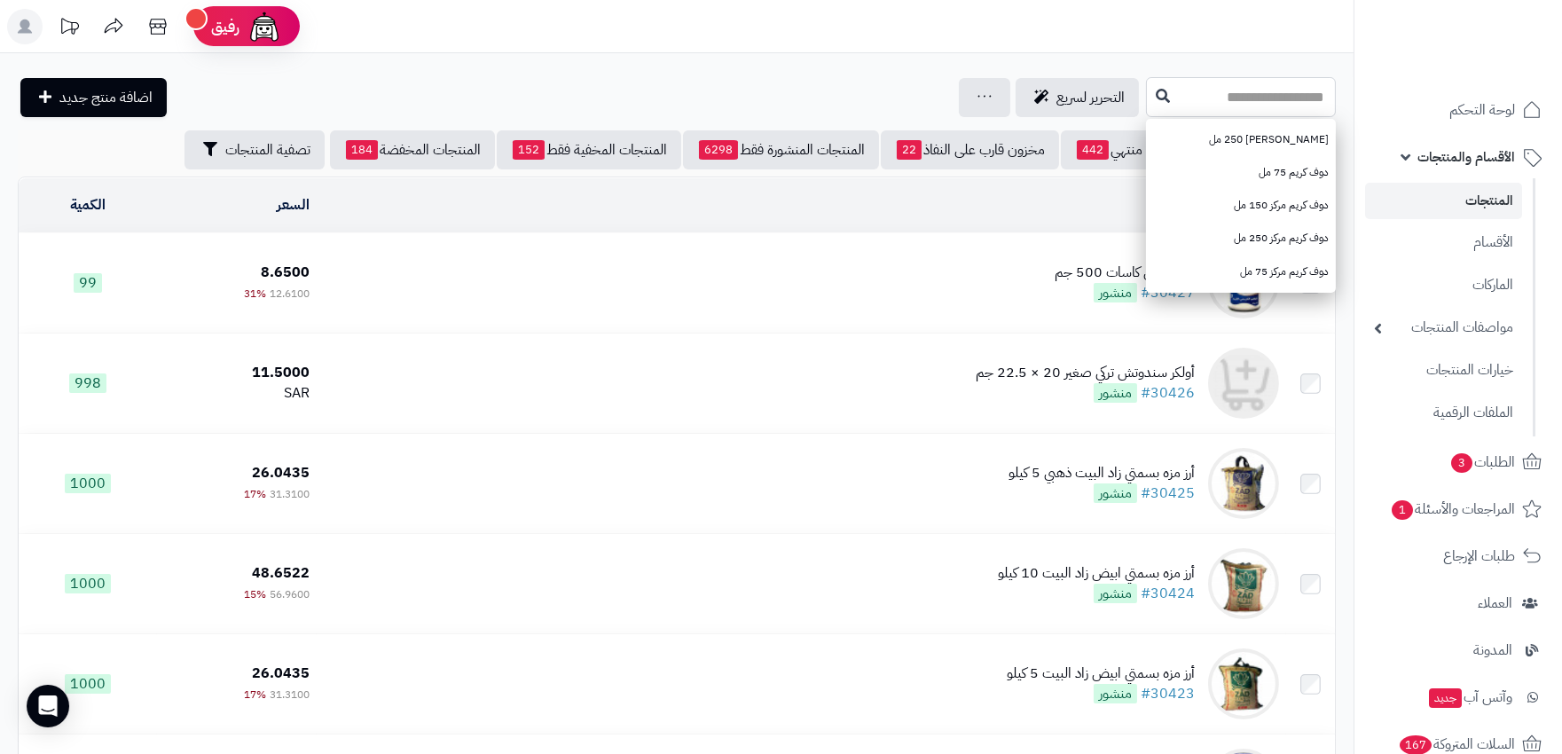
paste input "**********"
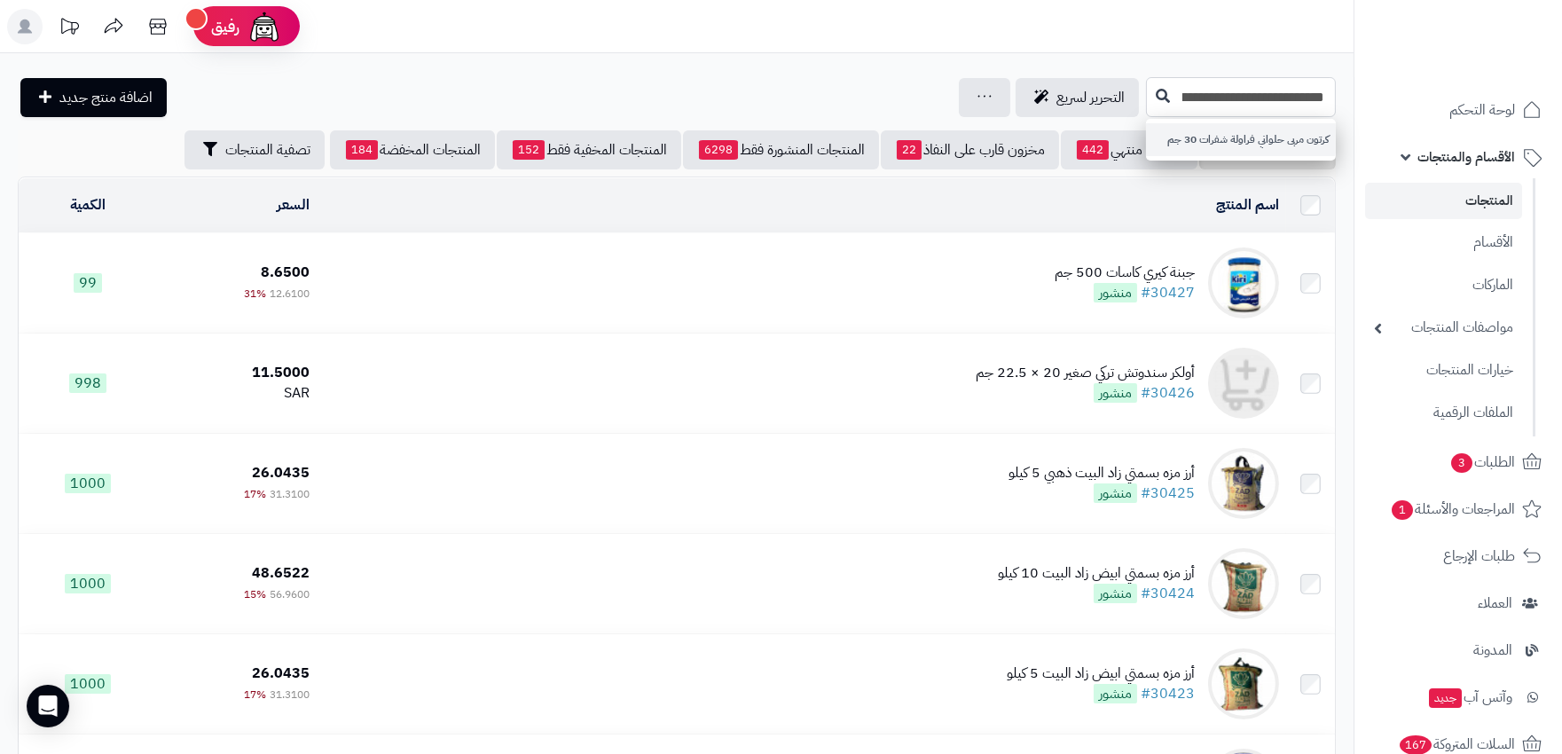
type input "**********"
click at [1224, 147] on link "كرتون مربى حلواني فراولة شفرات 30 جم" at bounding box center [1241, 139] width 190 height 33
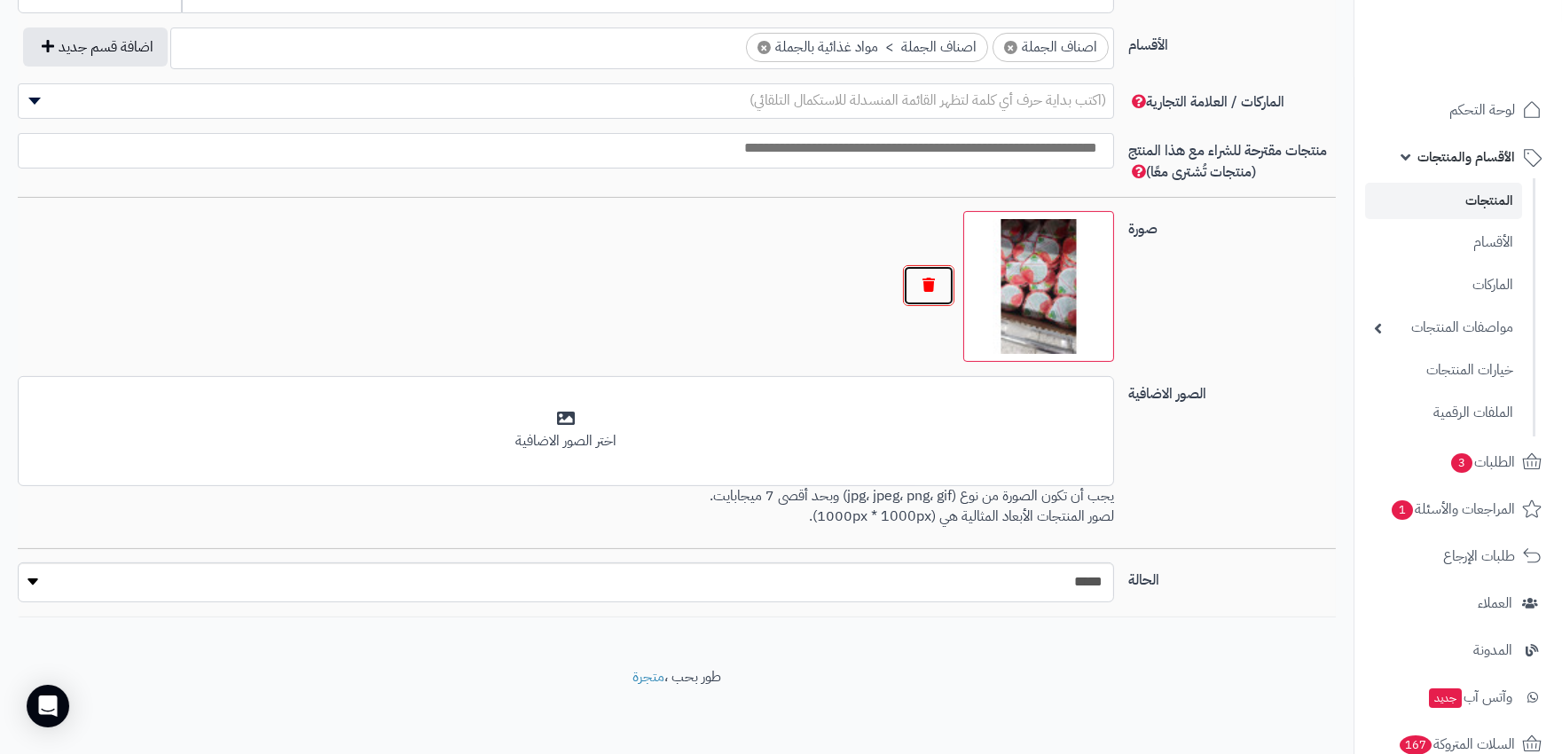
click at [938, 289] on button "button" at bounding box center [928, 285] width 51 height 41
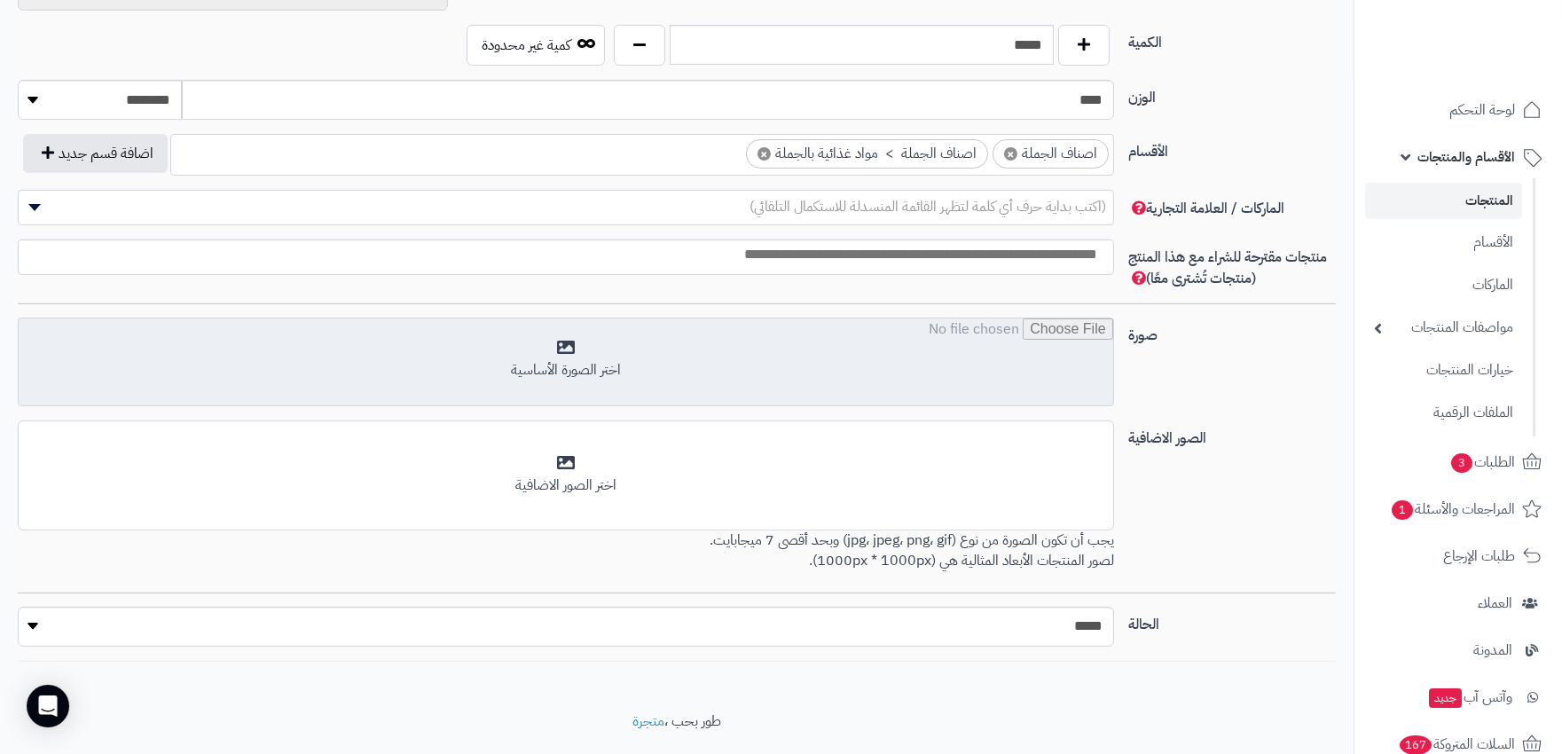
scroll to position [979, 0]
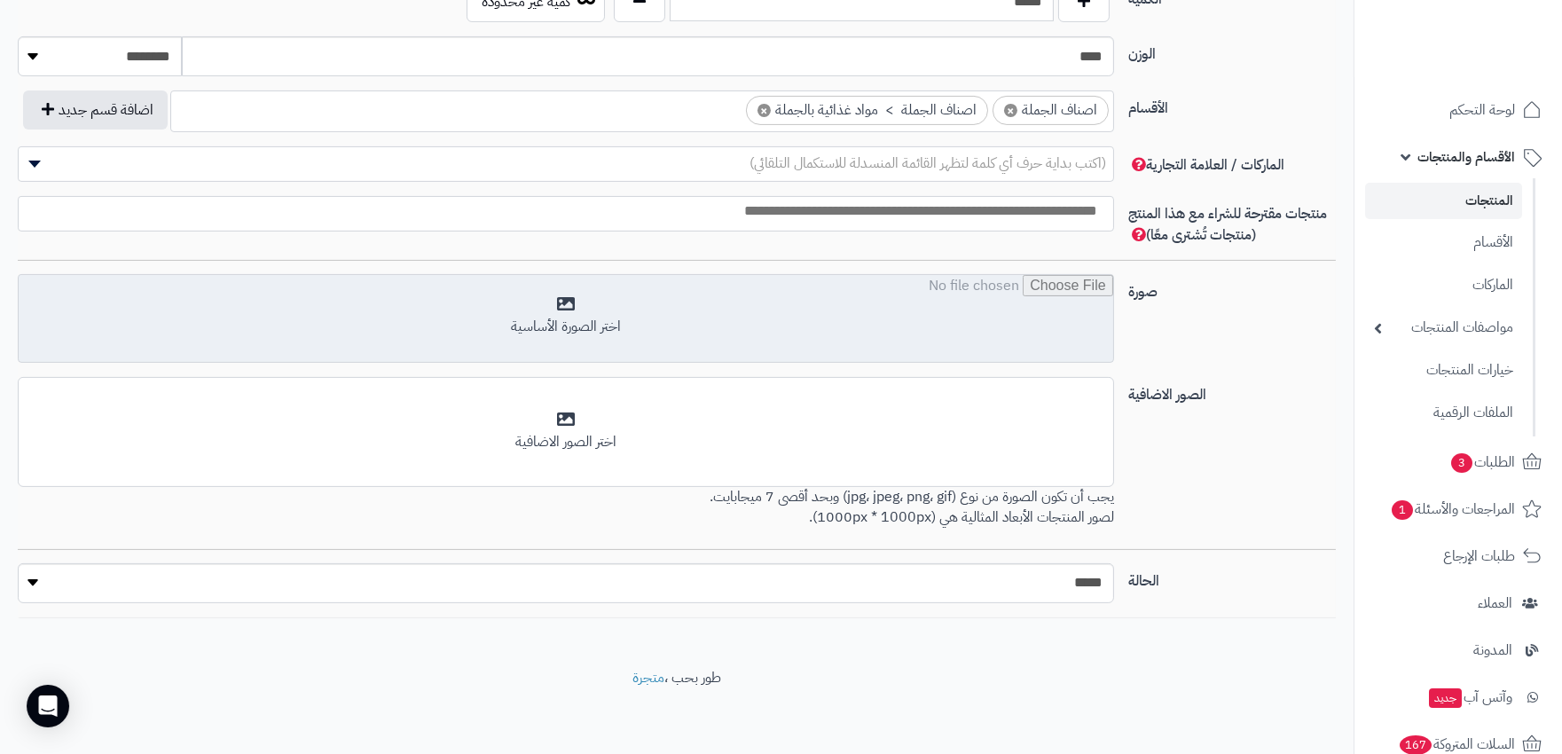
click at [898, 311] on input "file" at bounding box center [566, 319] width 1095 height 89
click at [825, 315] on input "file" at bounding box center [566, 319] width 1095 height 89
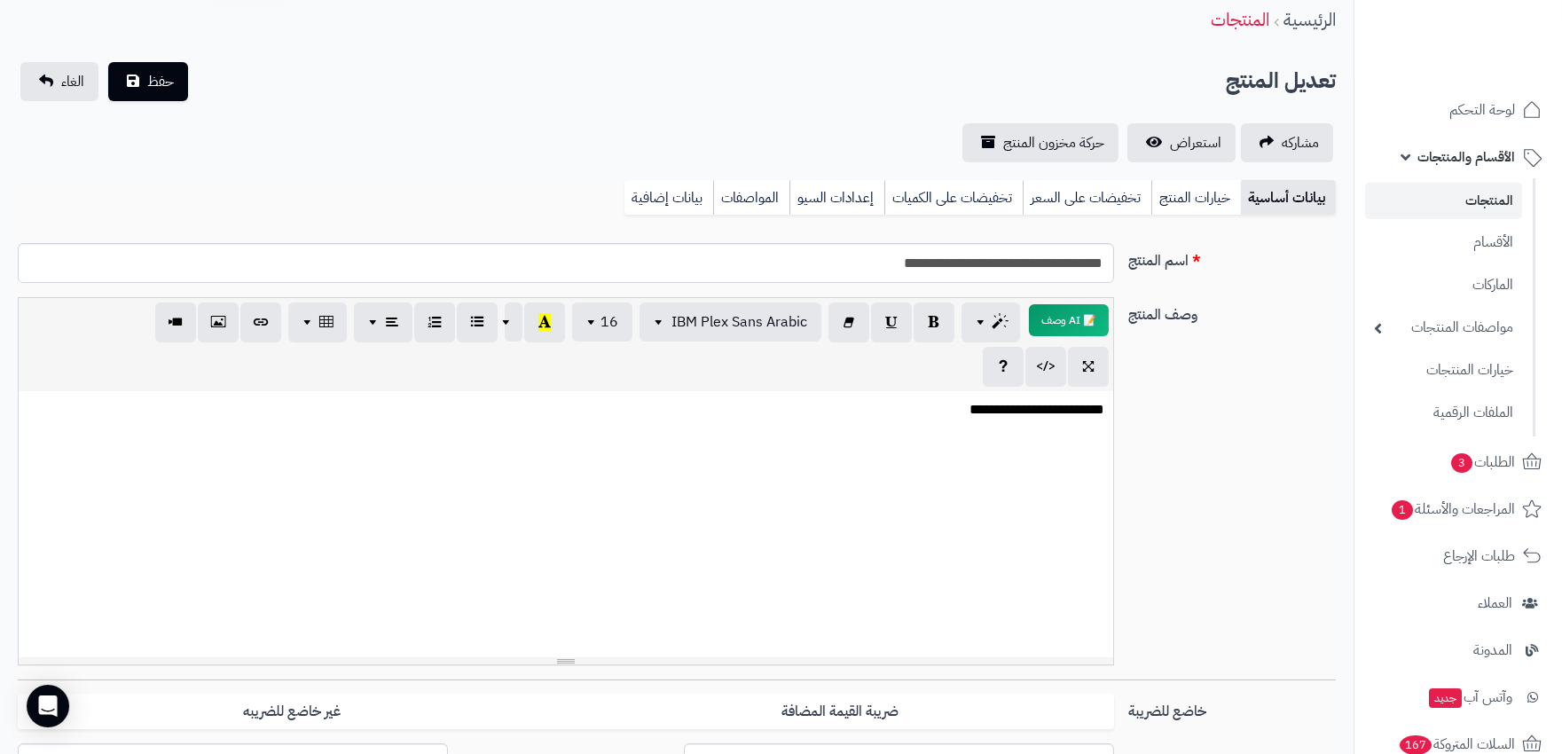
scroll to position [0, 0]
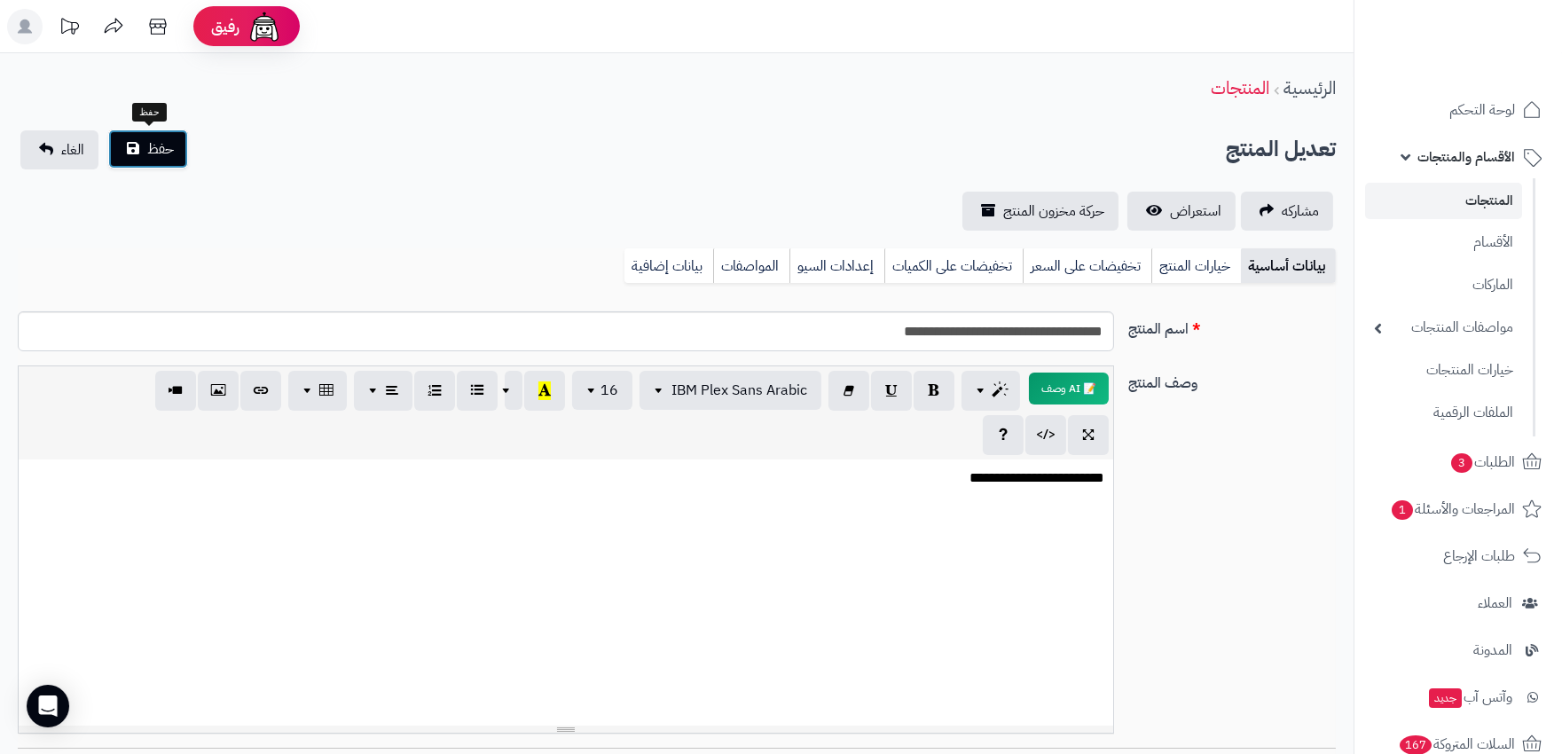
click at [142, 145] on button "حفظ" at bounding box center [148, 149] width 80 height 39
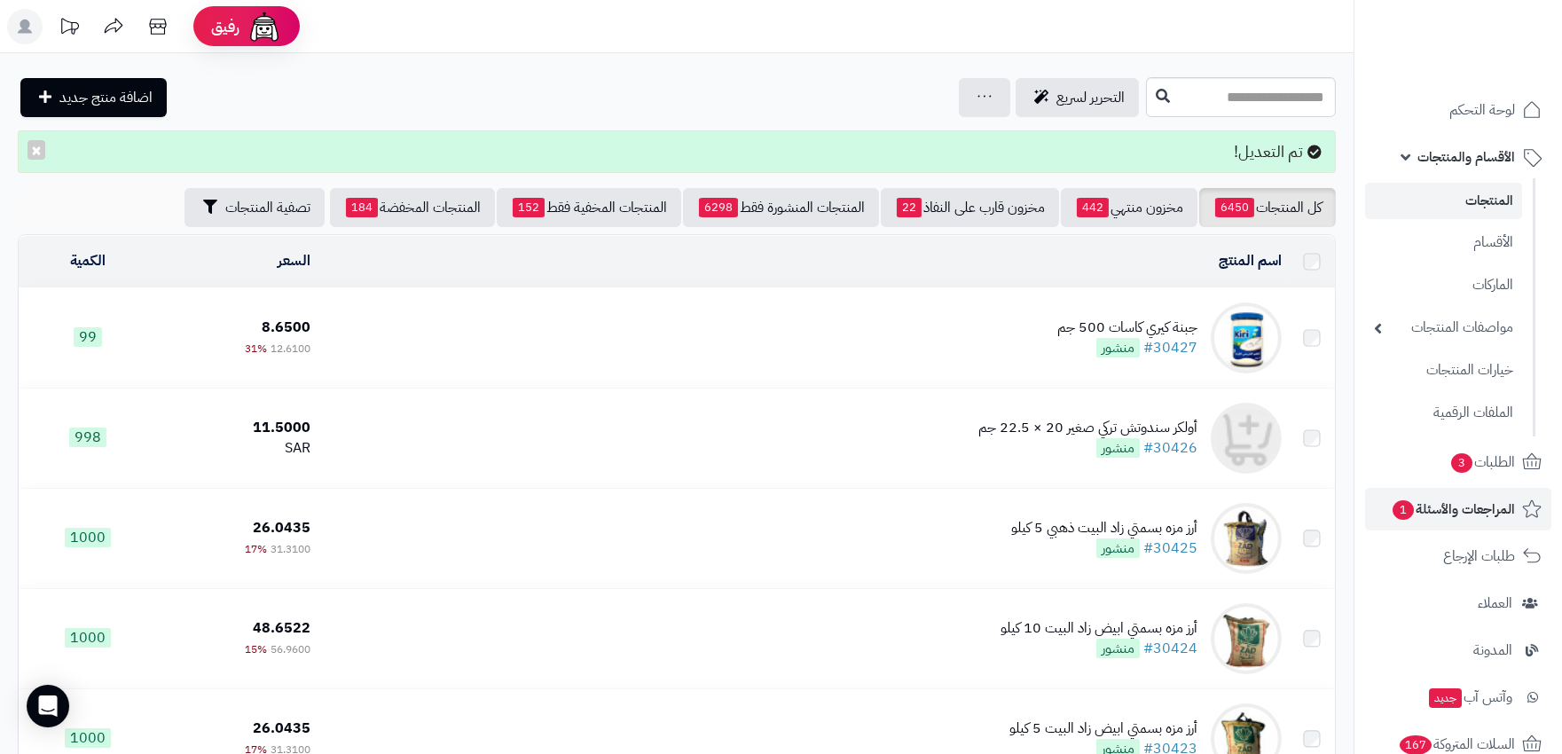
scroll to position [197, 0]
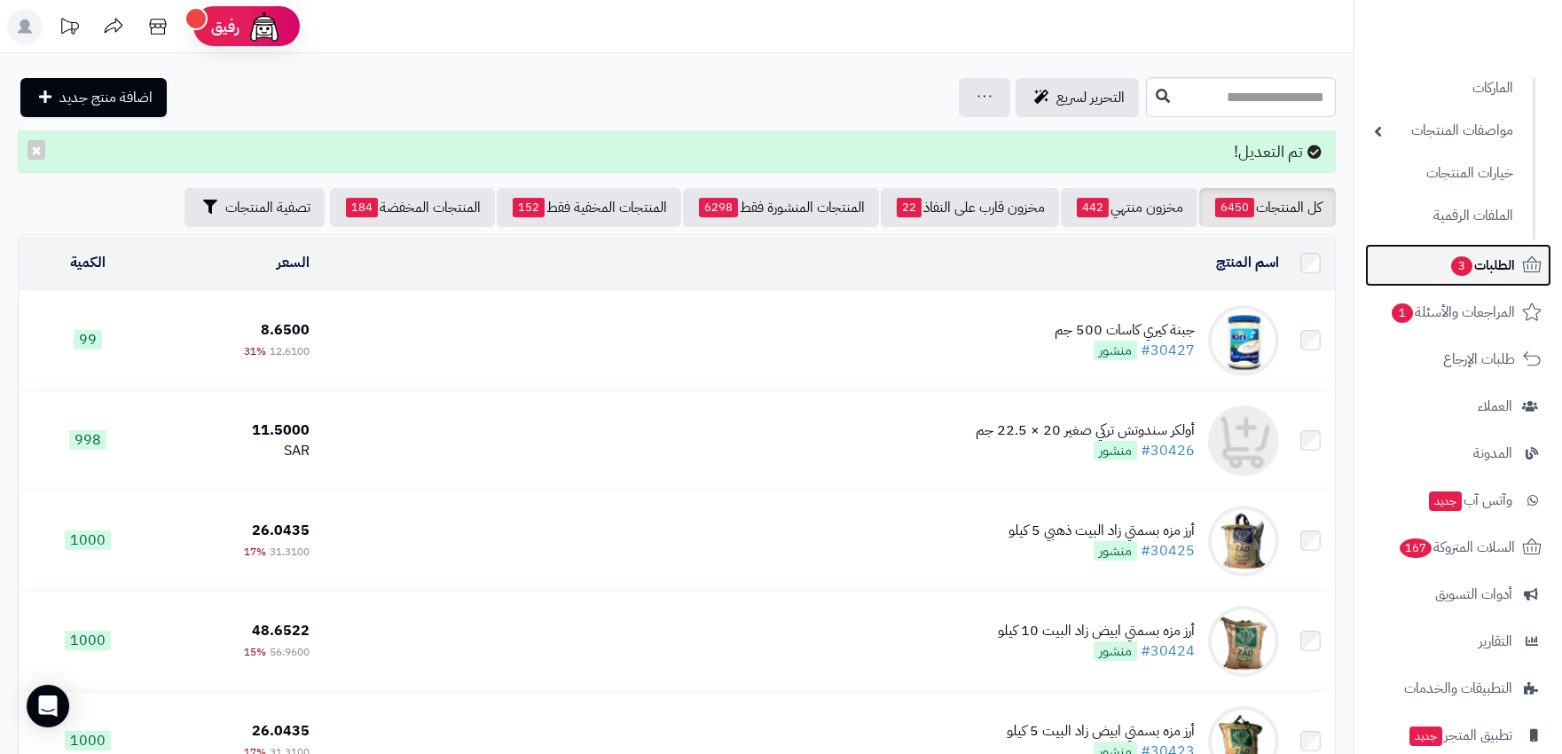
click at [1483, 262] on span "الطلبات 3" at bounding box center [1483, 265] width 66 height 25
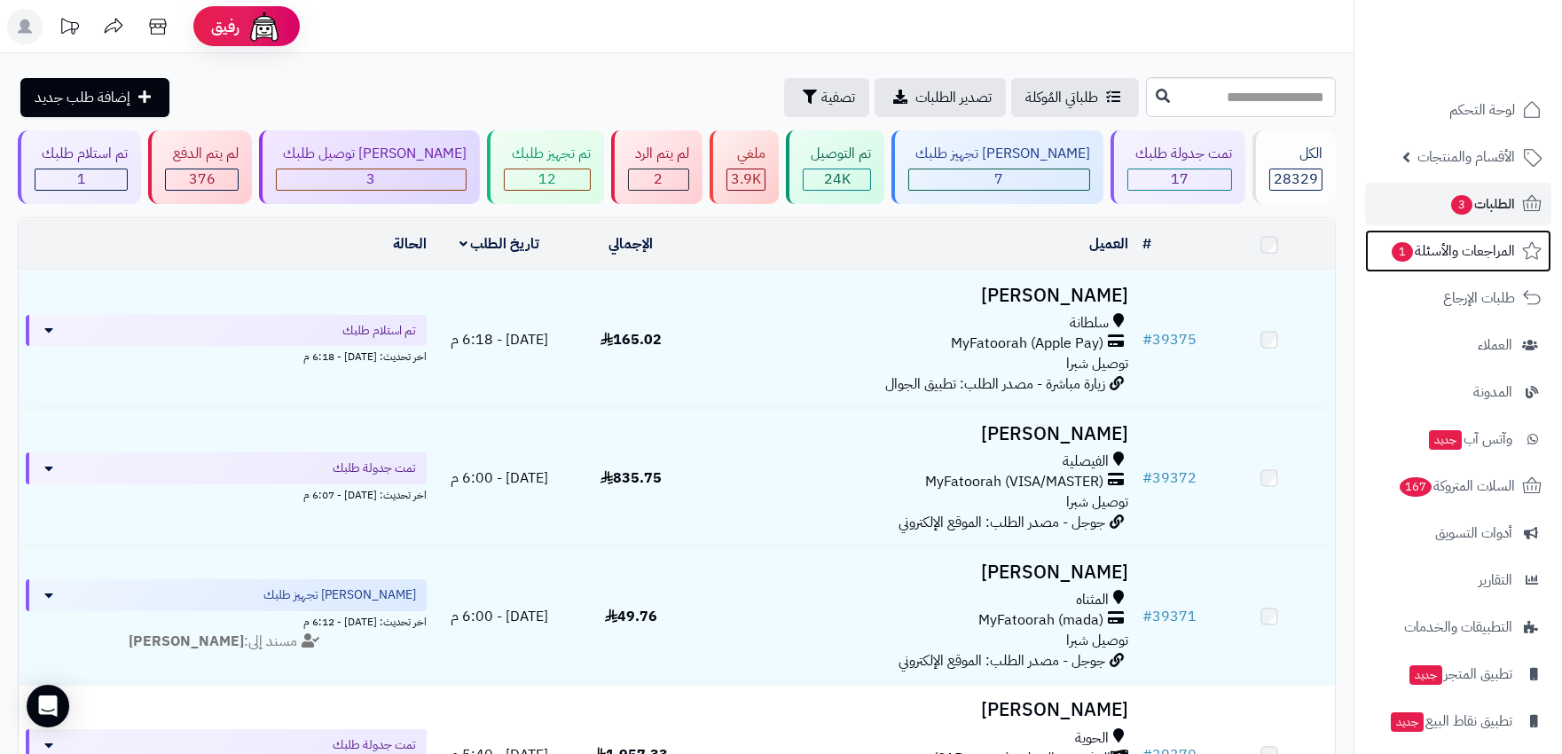
click at [1483, 262] on span "المراجعات والأسئلة 1" at bounding box center [1452, 251] width 125 height 25
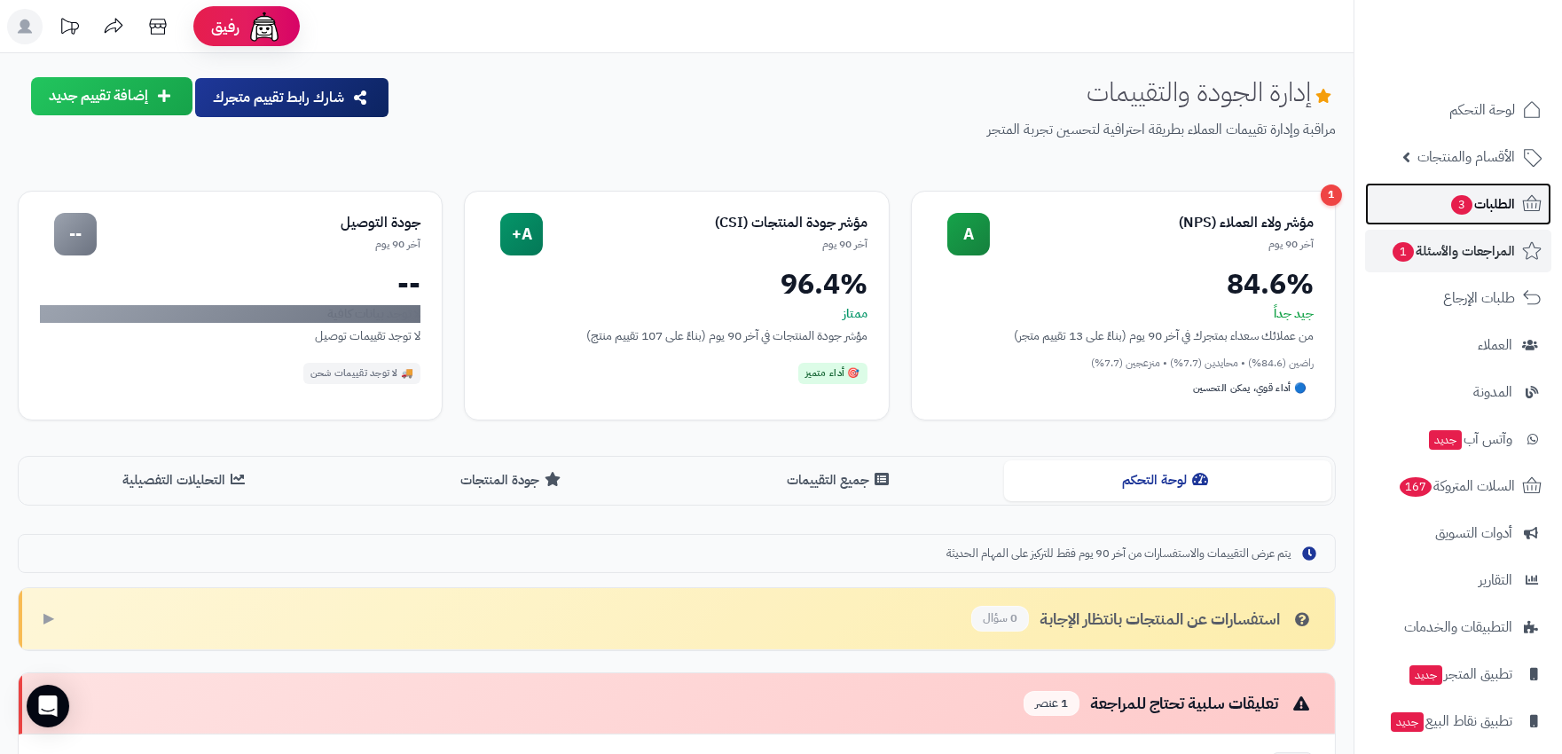
click at [1490, 200] on span "الطلبات 3" at bounding box center [1483, 204] width 66 height 25
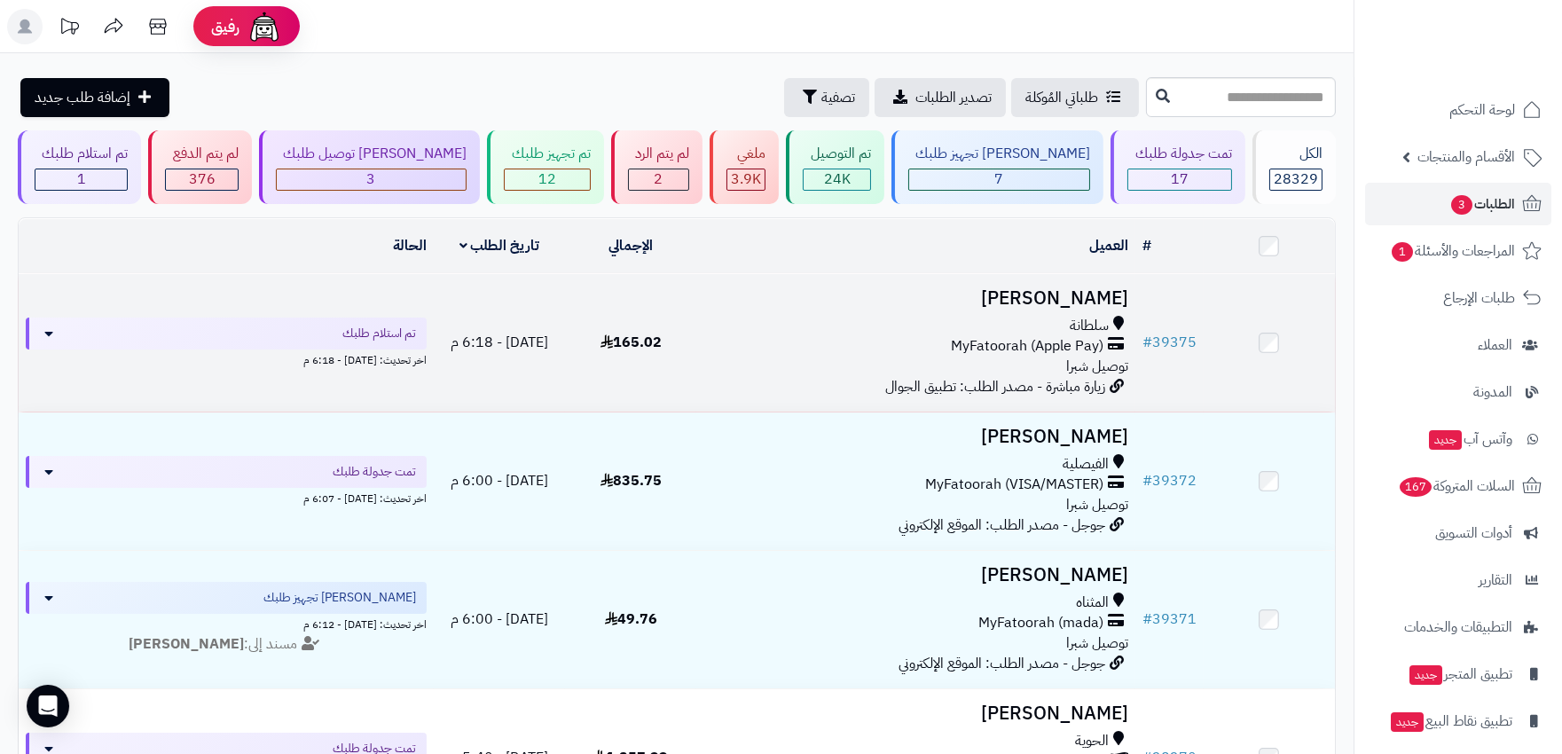
click at [832, 348] on div "MyFatoorah (Apple Pay)" at bounding box center [916, 346] width 424 height 20
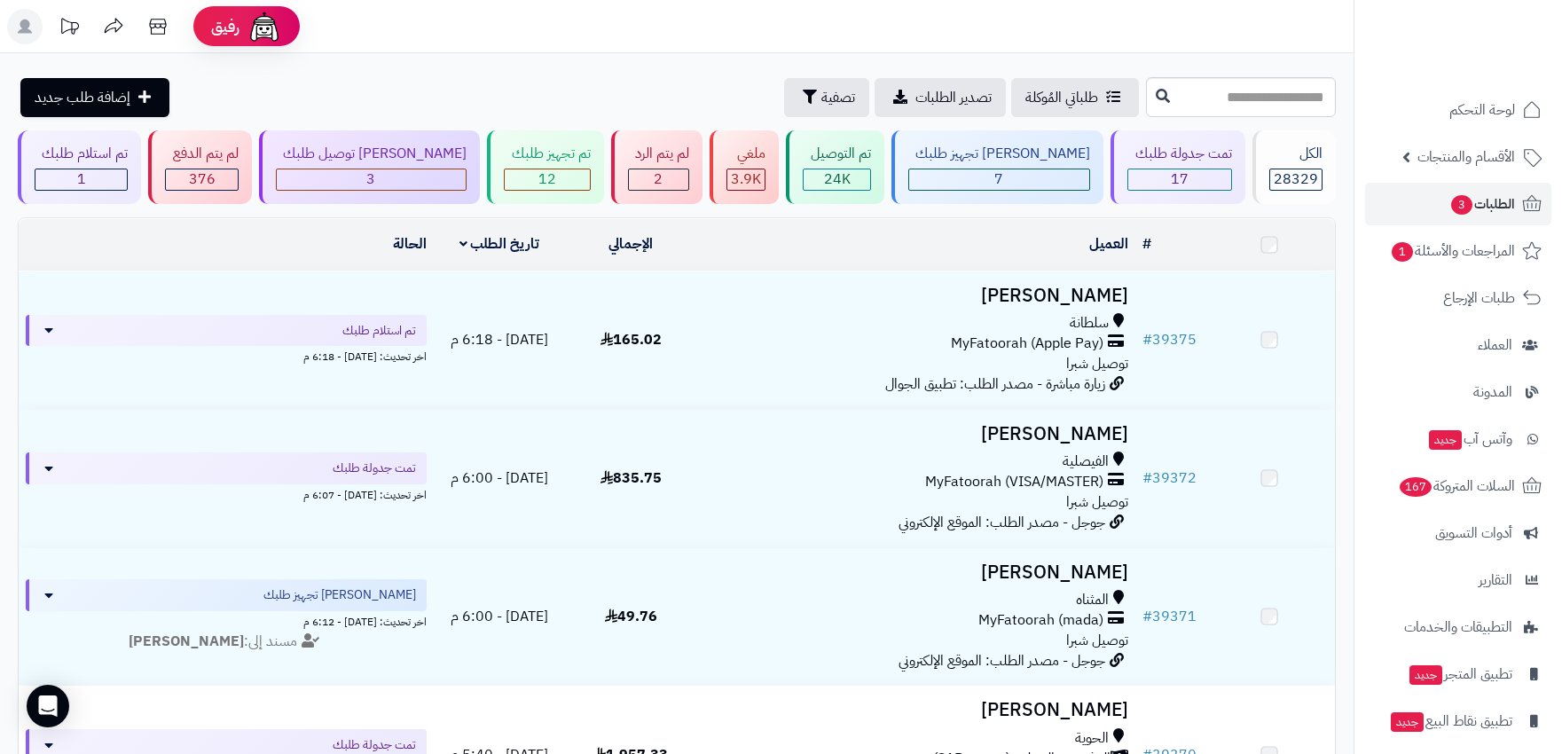
scroll to position [98, 0]
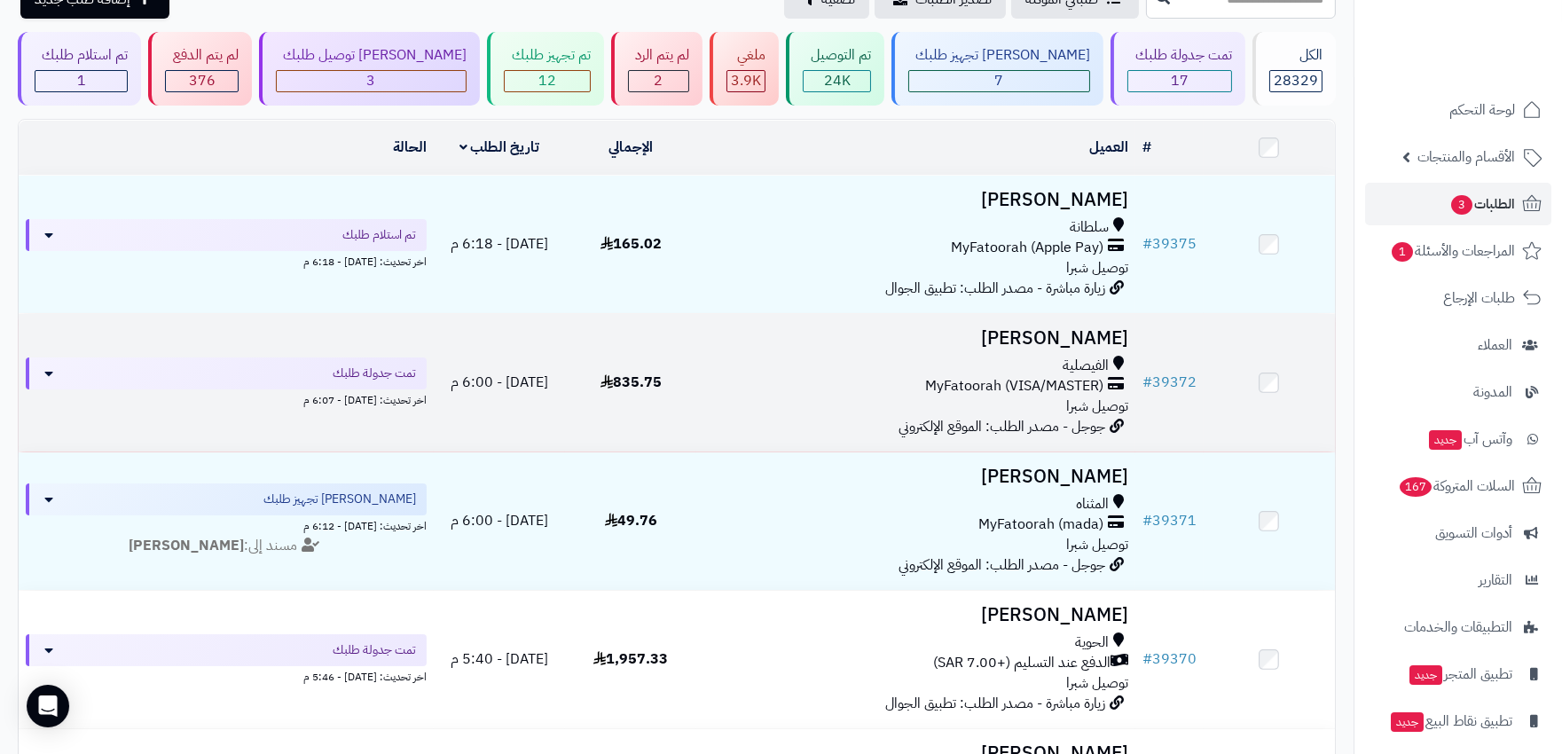
click at [809, 377] on div "MyFatoorah (VISA/MASTER)" at bounding box center [916, 386] width 424 height 20
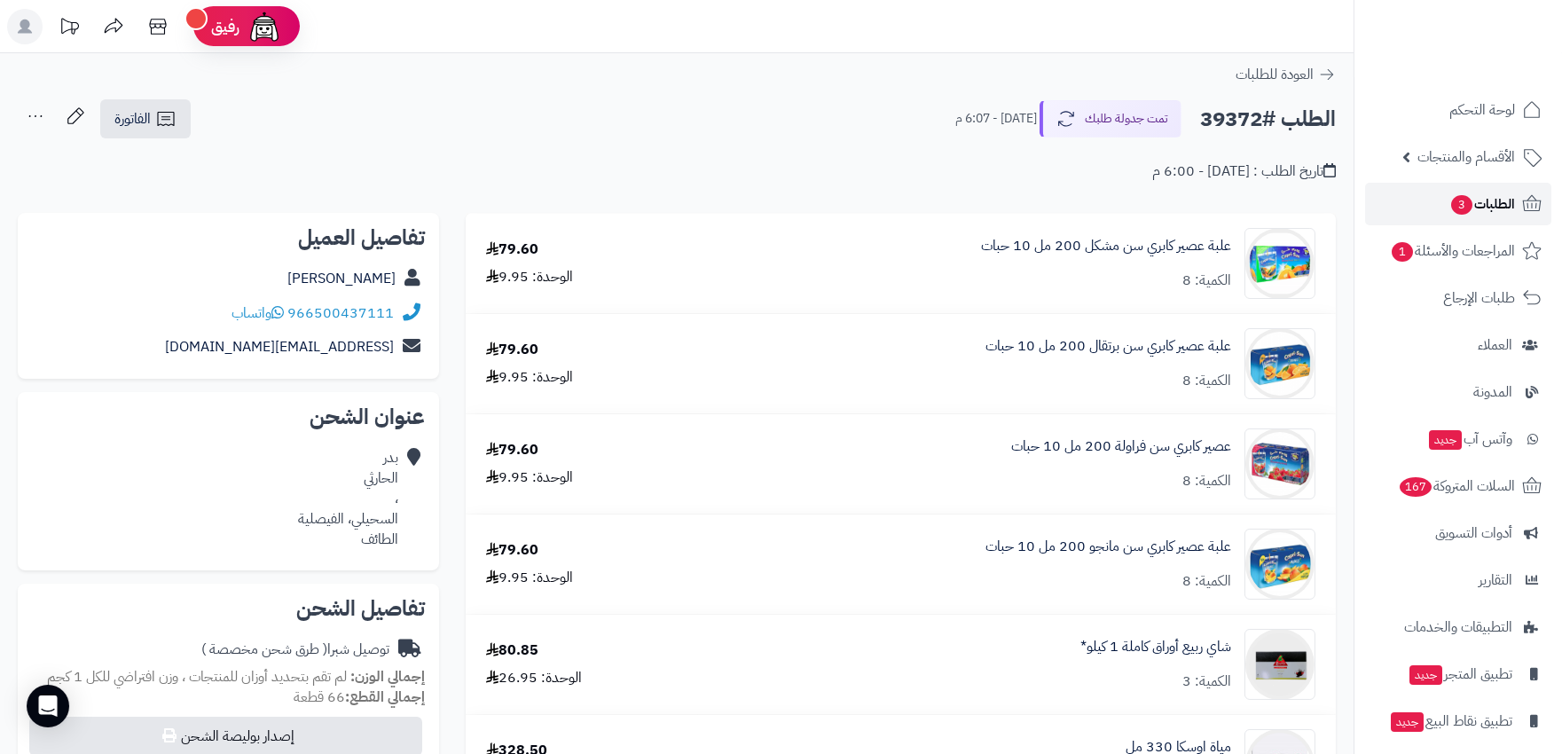
click at [1486, 192] on span "الطلبات 3" at bounding box center [1483, 204] width 66 height 25
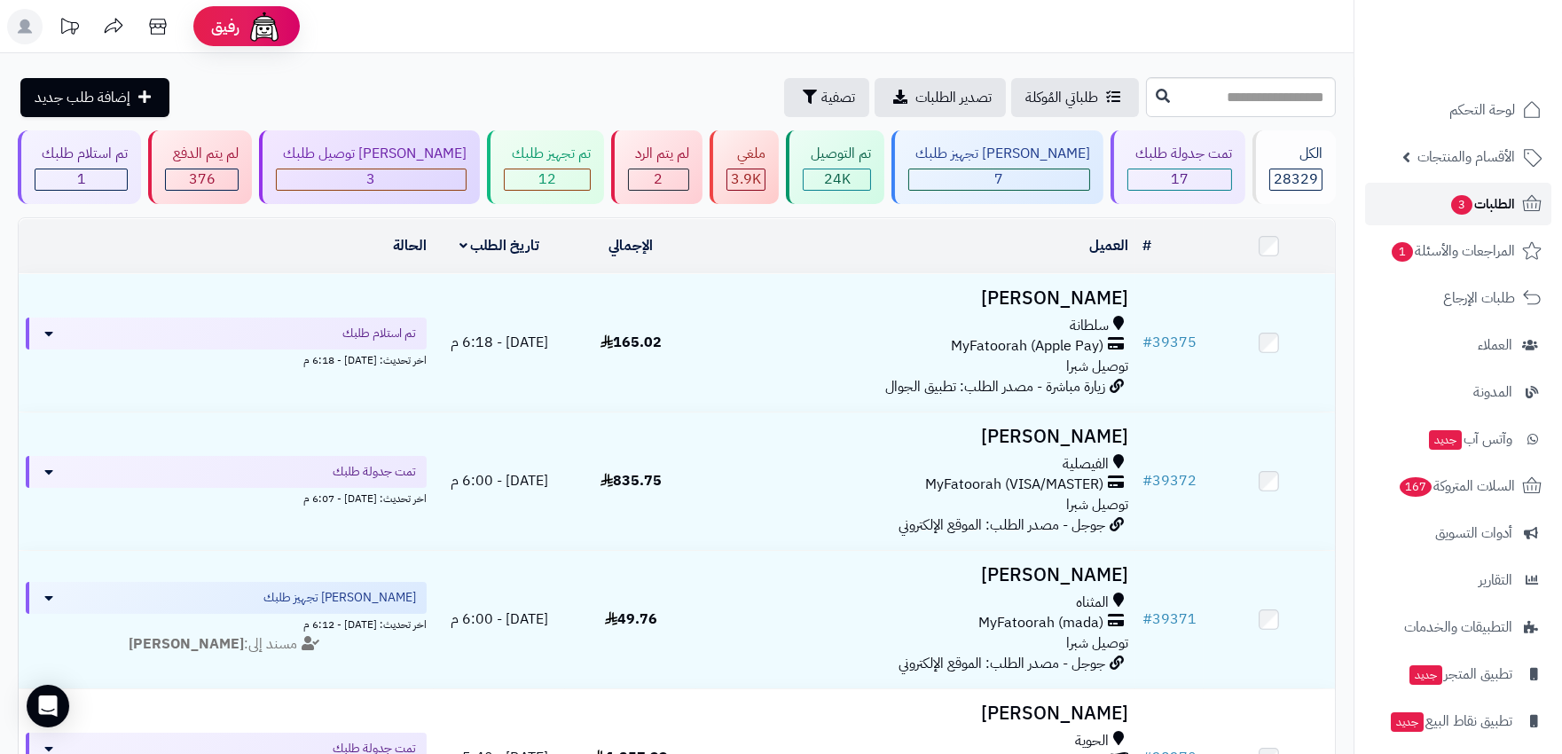
click at [1474, 210] on span "الطلبات 3" at bounding box center [1483, 204] width 66 height 25
